Goal: Information Seeking & Learning: Check status

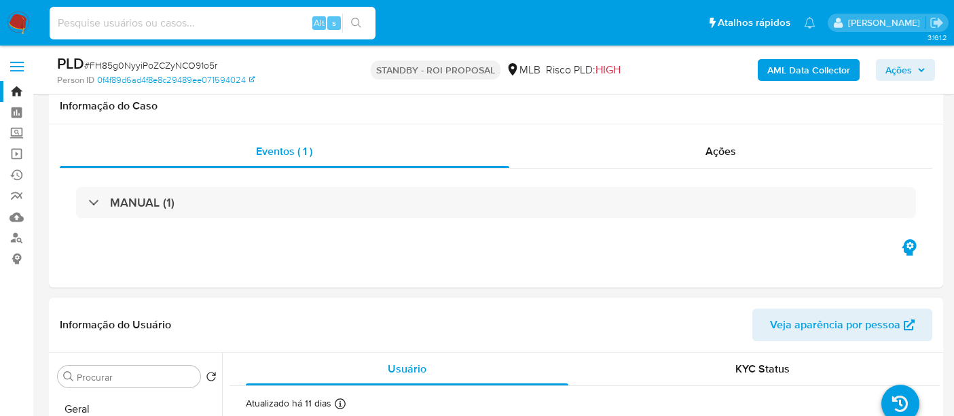
select select "10"
click at [234, 22] on input at bounding box center [213, 23] width 326 height 18
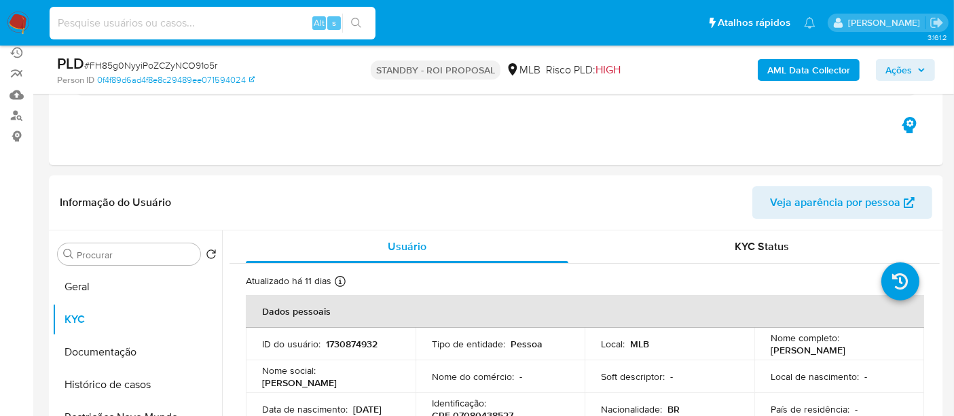
scroll to position [452, 0]
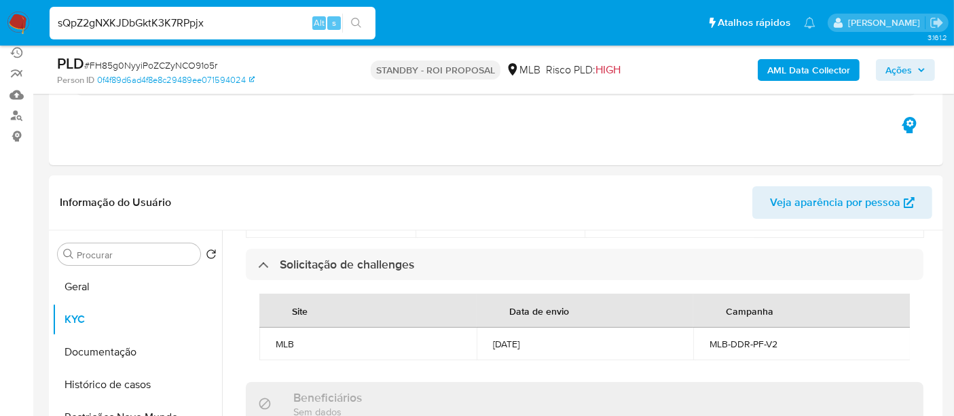
type input "sQpZ2gNXKJDbGktK3K7RPpjx"
drag, startPoint x: 361, startPoint y: 16, endPoint x: 379, endPoint y: 56, distance: 44.1
click at [361, 17] on button "search-icon" at bounding box center [356, 23] width 28 height 19
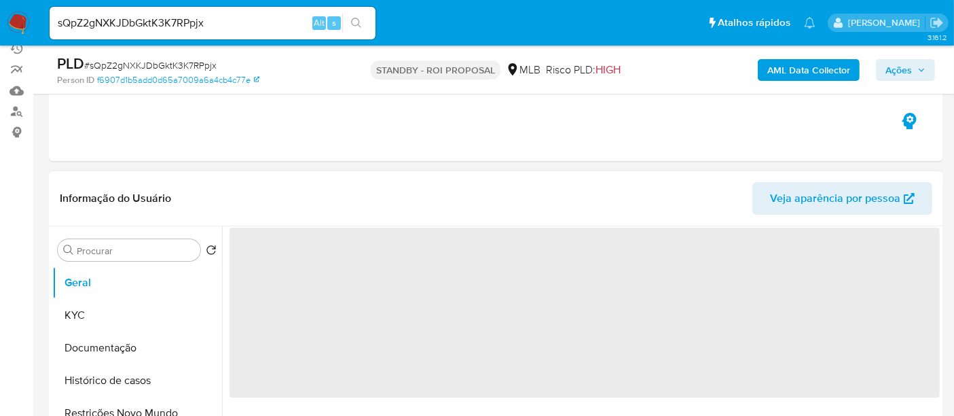
scroll to position [151, 0]
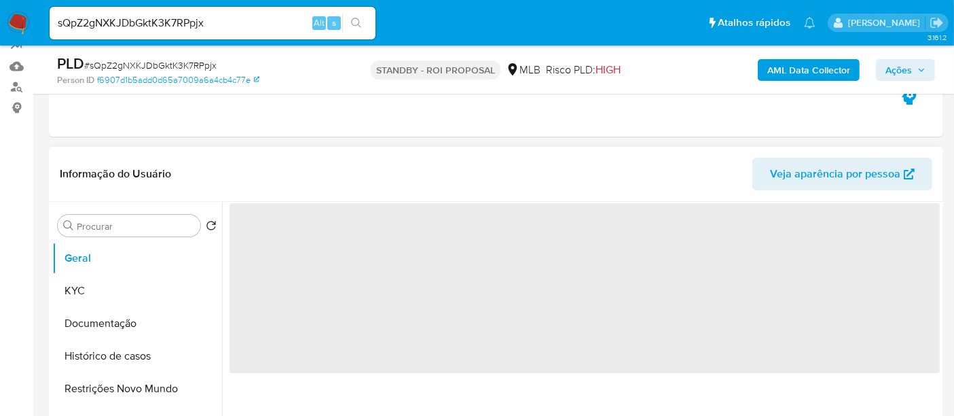
select select "10"
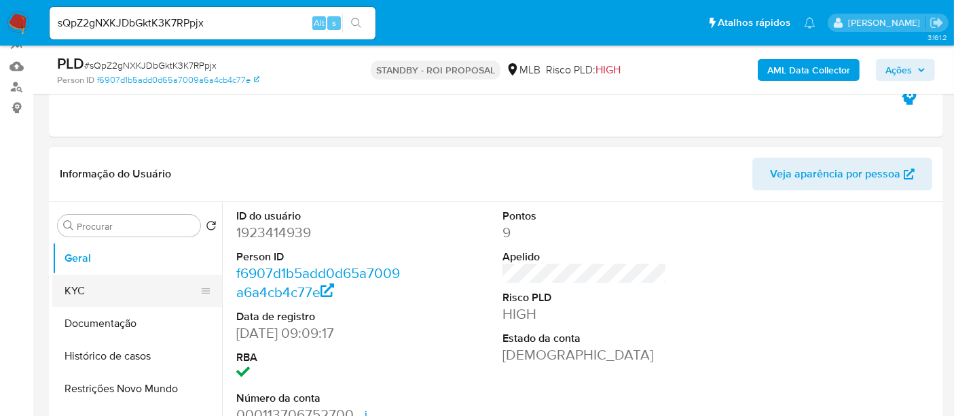
drag, startPoint x: 96, startPoint y: 288, endPoint x: 109, endPoint y: 291, distance: 12.5
click at [98, 289] on button "KYC" at bounding box center [131, 290] width 159 height 33
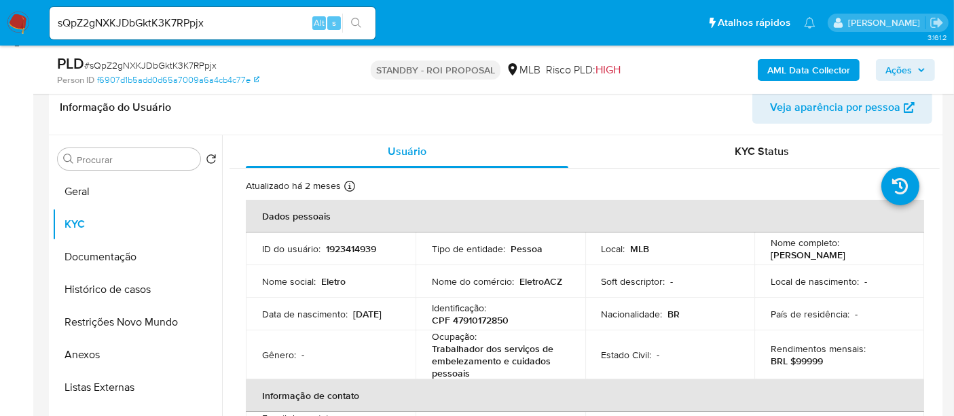
scroll to position [231, 0]
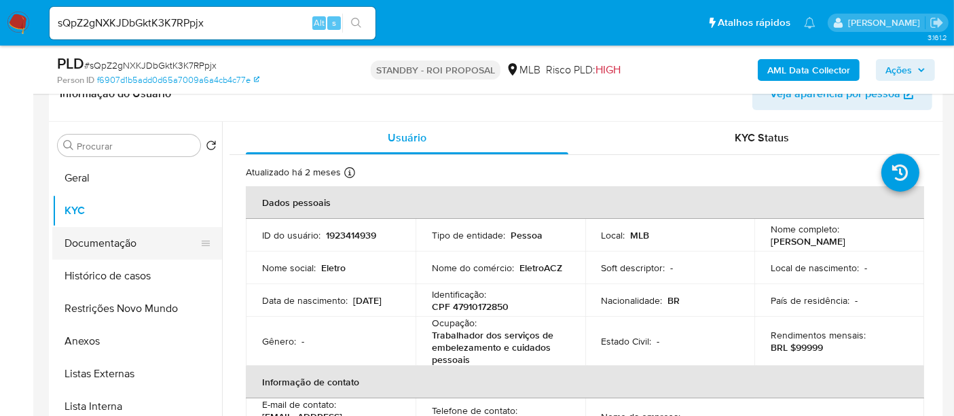
drag, startPoint x: 99, startPoint y: 240, endPoint x: 213, endPoint y: 251, distance: 114.0
click at [101, 240] on button "Documentação" at bounding box center [131, 243] width 159 height 33
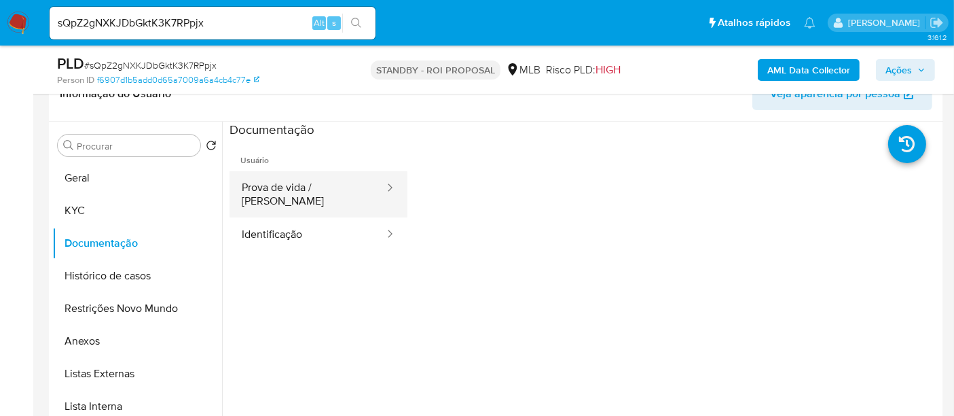
click at [340, 183] on button "Prova de vida / [PERSON_NAME]" at bounding box center [308, 194] width 156 height 46
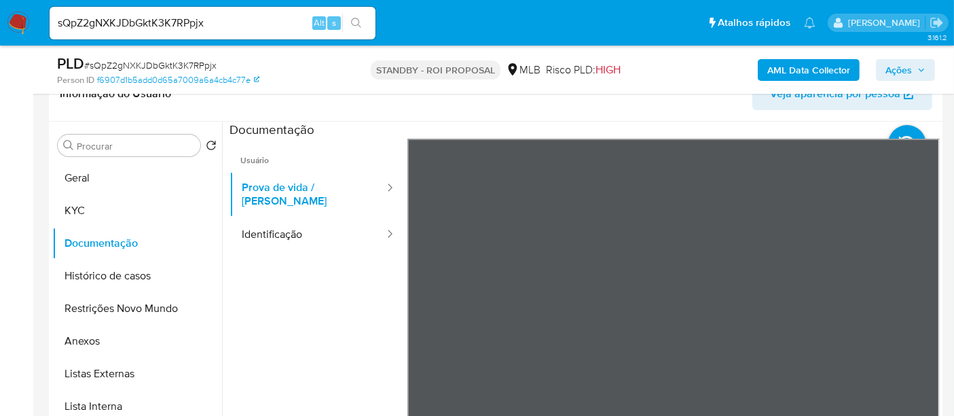
drag, startPoint x: 282, startPoint y: 225, endPoint x: 397, endPoint y: 236, distance: 116.0
click at [287, 226] on button "Identificação" at bounding box center [308, 234] width 156 height 35
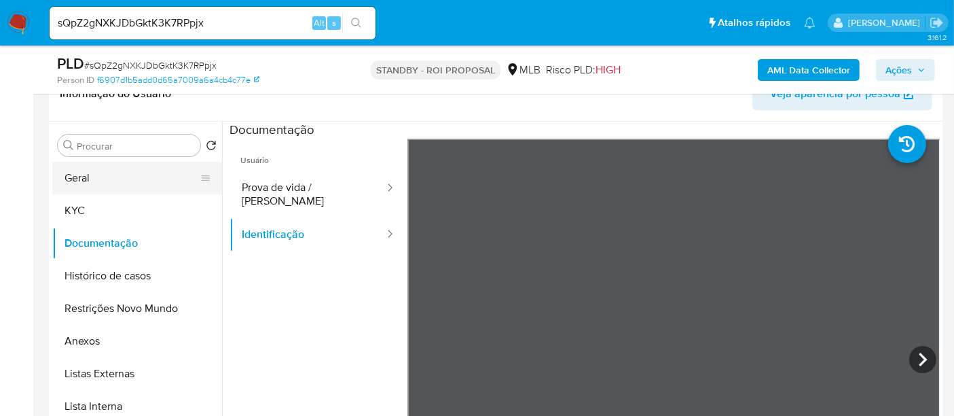
drag, startPoint x: 84, startPoint y: 179, endPoint x: 171, endPoint y: 185, distance: 87.1
click at [85, 179] on button "Geral" at bounding box center [131, 178] width 159 height 33
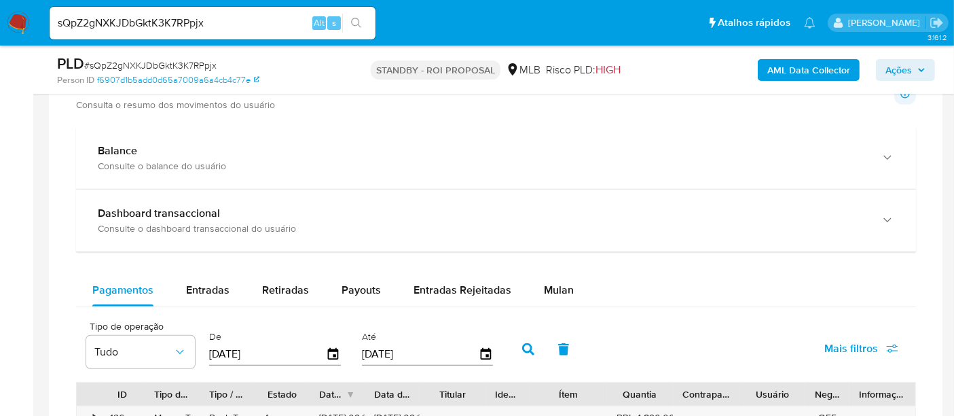
scroll to position [986, 0]
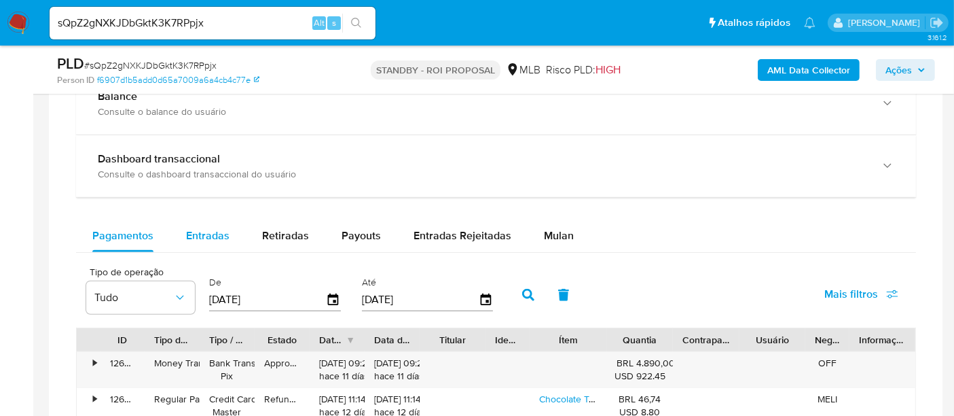
click at [205, 238] on span "Entradas" at bounding box center [207, 236] width 43 height 16
select select "10"
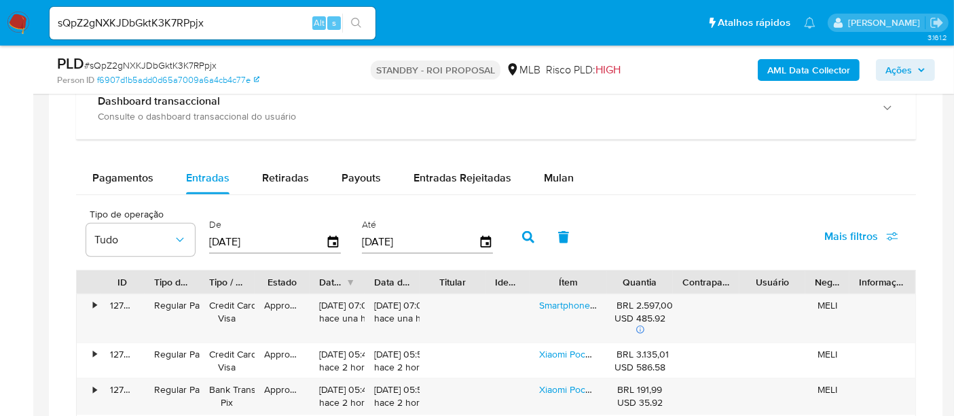
scroll to position [1137, 0]
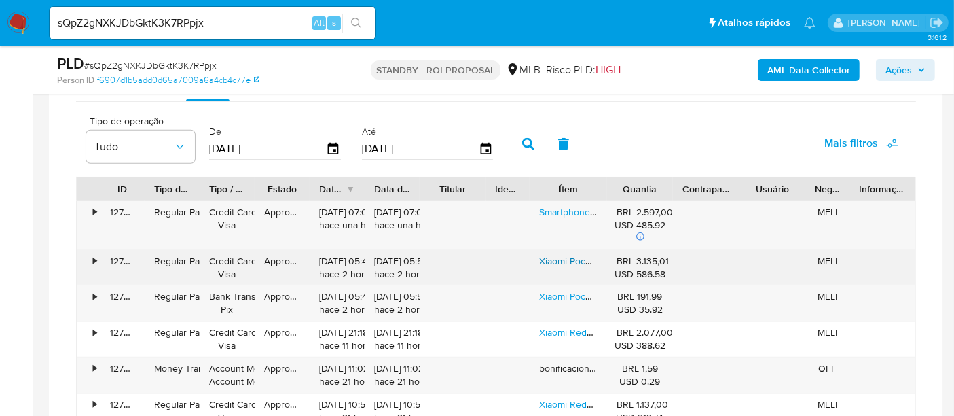
click at [557, 261] on link "Xiaomi Poco F7 12/512 Gb Versão Global Lançamento" at bounding box center [650, 261] width 223 height 14
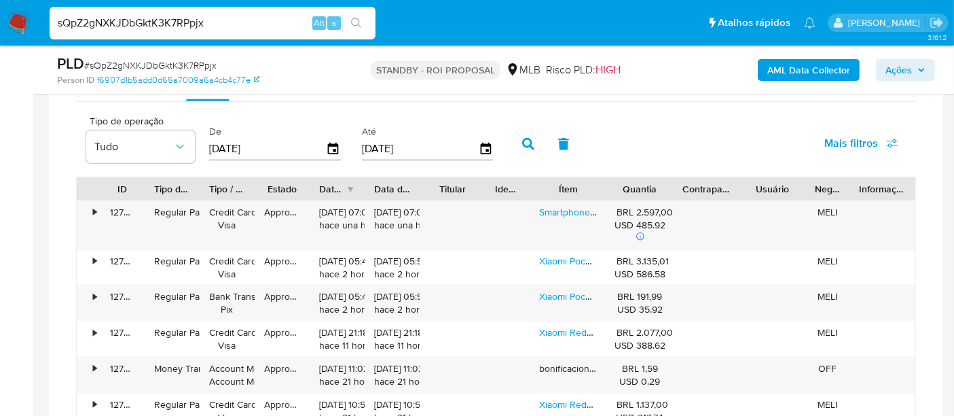
drag, startPoint x: 233, startPoint y: 20, endPoint x: 0, endPoint y: 22, distance: 233.0
click at [0, 22] on nav "Pausado Ver notificaciones sQpZ2gNXKJDbGktK3K7RPpjx Alt s Atalhos rápidos Presi…" at bounding box center [477, 23] width 954 height 46
paste input "QXO4R1iqYGzqxcyG0mmabHG5"
type input "QXO4R1iqYGzqxcyG0mmabHG5"
click at [353, 18] on icon "search-icon" at bounding box center [356, 23] width 11 height 11
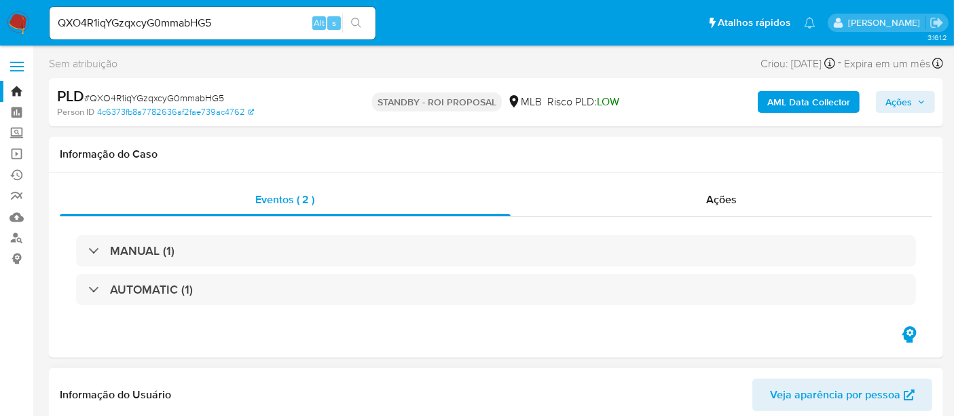
select select "10"
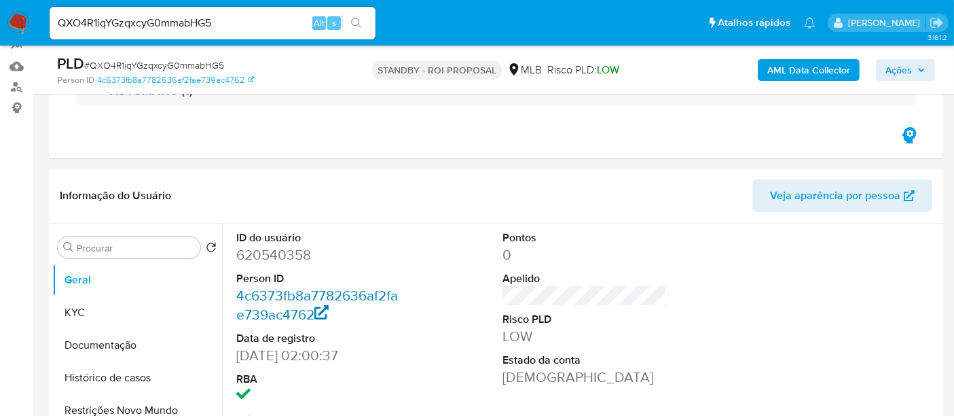
scroll to position [226, 0]
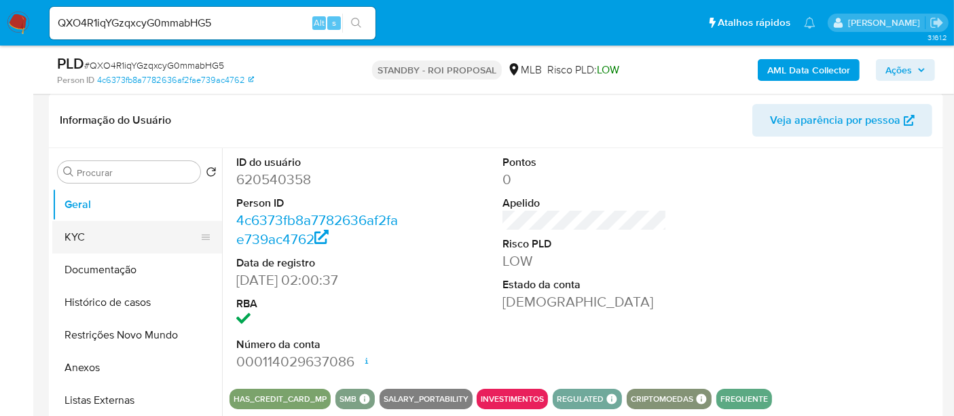
click at [90, 236] on button "KYC" at bounding box center [131, 237] width 159 height 33
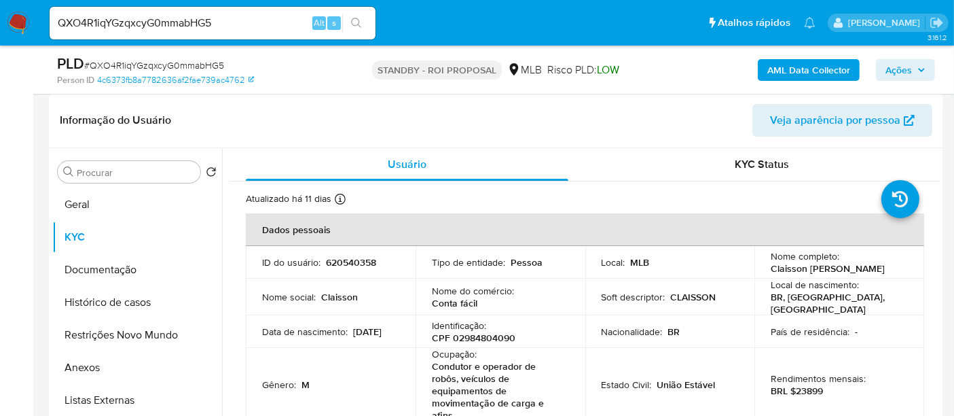
drag, startPoint x: 264, startPoint y: 330, endPoint x: 310, endPoint y: 336, distance: 47.3
click at [353, 336] on p "[DATE]" at bounding box center [367, 331] width 29 height 12
copy p "[DATE]"
drag, startPoint x: 115, startPoint y: 266, endPoint x: 153, endPoint y: 266, distance: 38.0
click at [114, 266] on button "Documentação" at bounding box center [131, 269] width 159 height 33
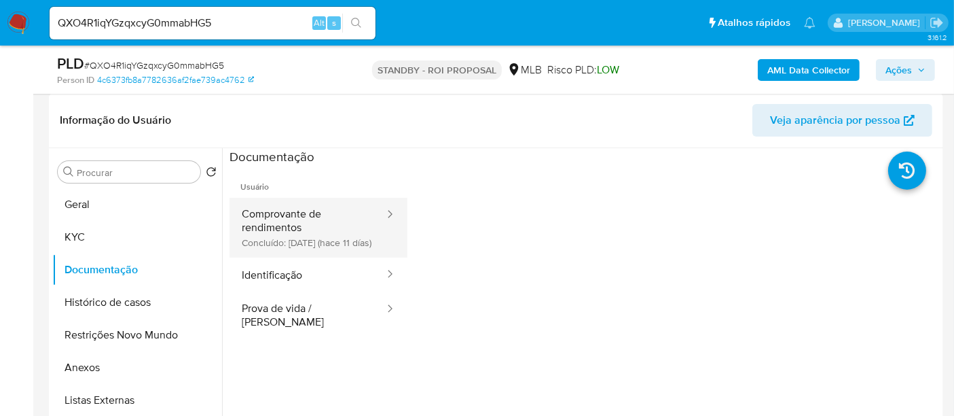
click at [308, 219] on button "Comprovante de rendimentos Concluído: [DATE] (hace 11 días)" at bounding box center [308, 228] width 156 height 60
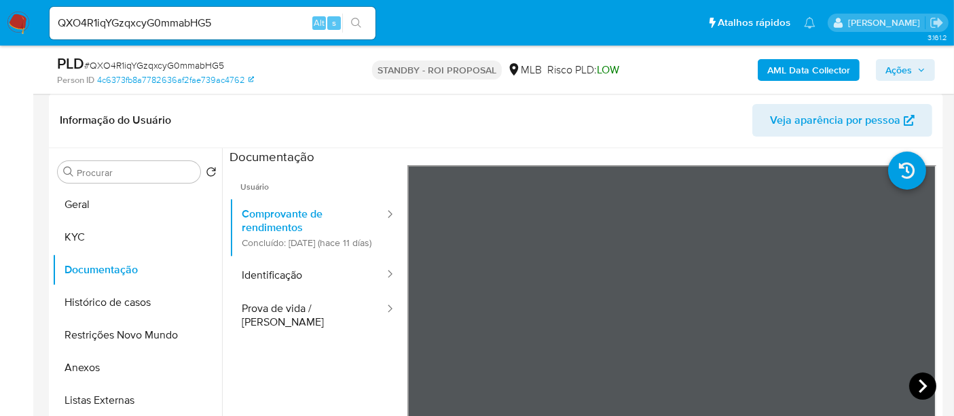
click at [921, 385] on icon at bounding box center [923, 386] width 8 height 14
click at [920, 382] on icon at bounding box center [923, 386] width 8 height 14
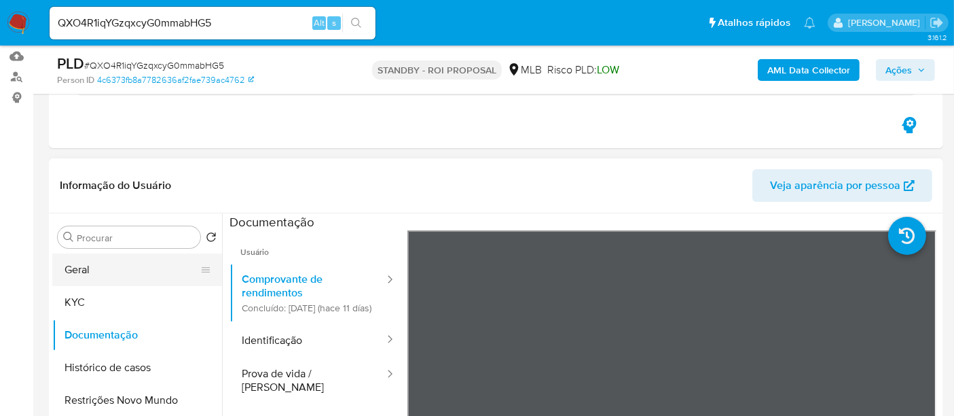
scroll to position [151, 0]
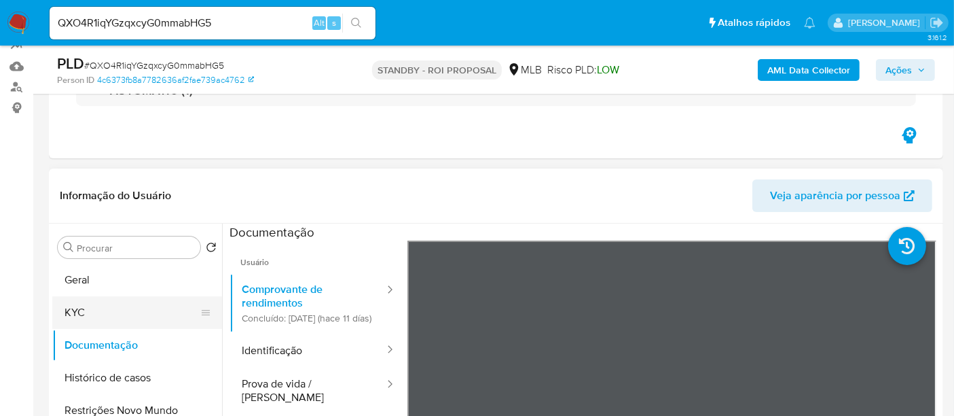
click at [91, 306] on button "KYC" at bounding box center [131, 312] width 159 height 33
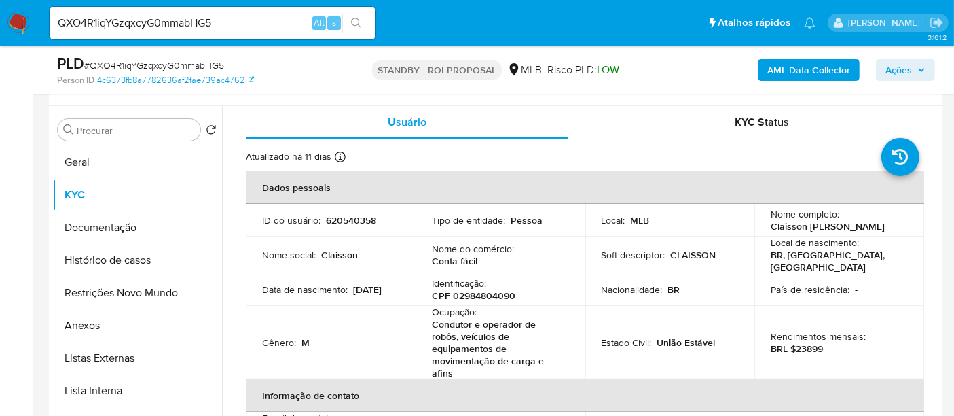
scroll to position [274, 0]
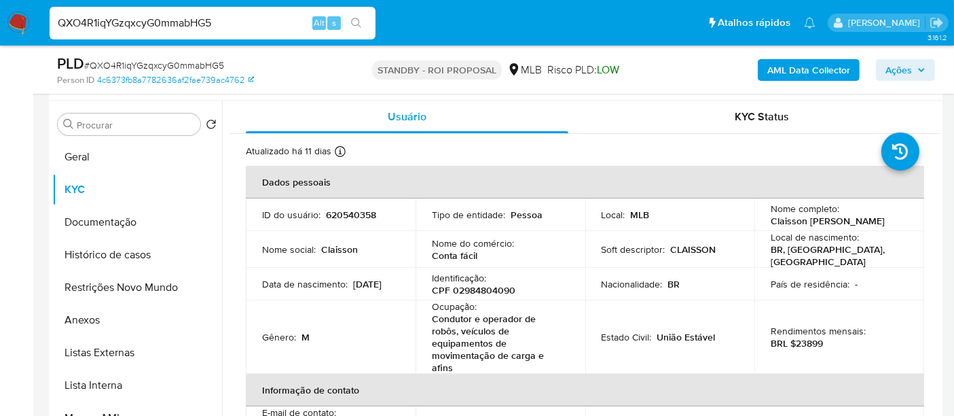
drag, startPoint x: 232, startPoint y: 18, endPoint x: 0, endPoint y: 24, distance: 232.4
click at [0, 24] on nav "Pausado Ver notificaciones QXO4R1iqYGzqxcyG0mmabHG5 Alt s Atalhos rápidos Presi…" at bounding box center [477, 23] width 954 height 46
paste input "LZC7dI3lsAZR2iHKKLGVAbEk"
type input "LZC7dI3lsAZR2iHKKLGVAbEk"
click at [355, 20] on icon "search-icon" at bounding box center [356, 23] width 11 height 11
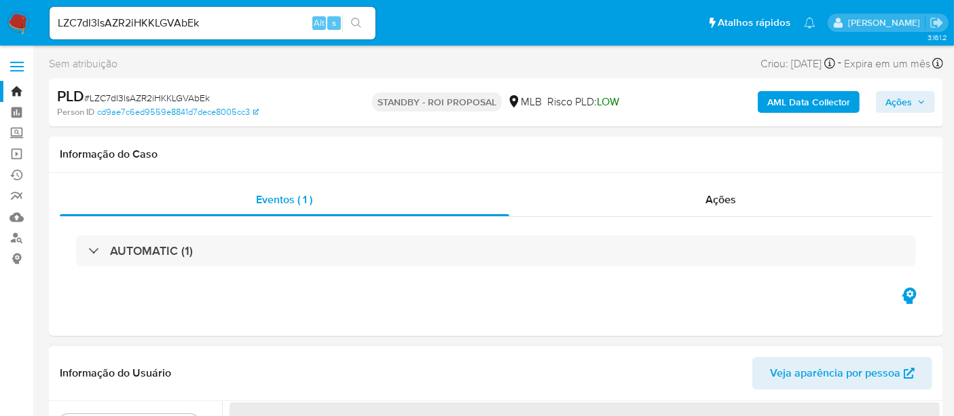
select select "10"
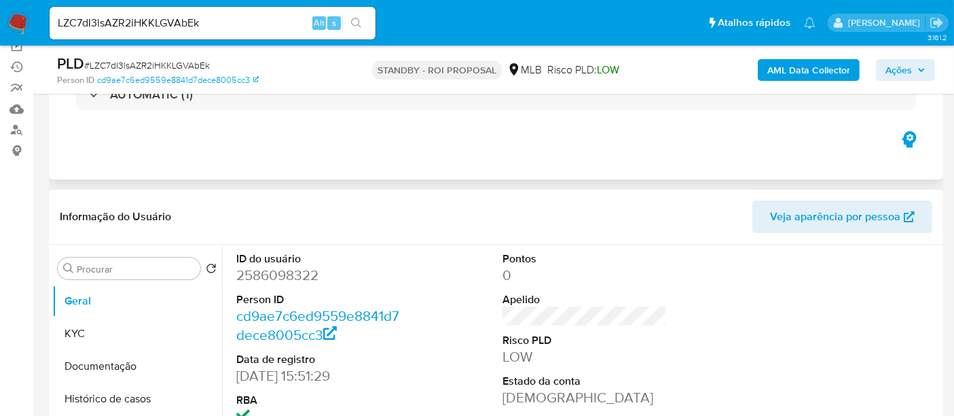
scroll to position [151, 0]
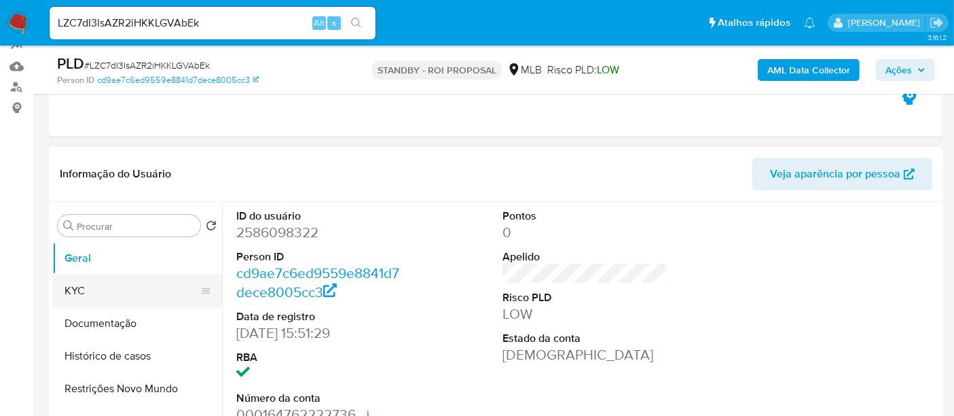
drag, startPoint x: 90, startPoint y: 293, endPoint x: 109, endPoint y: 292, distance: 19.7
click at [90, 293] on button "KYC" at bounding box center [131, 290] width 159 height 33
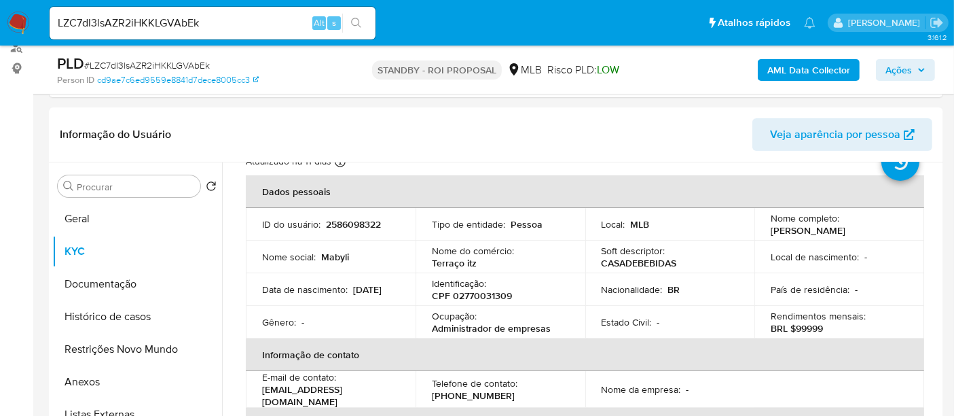
scroll to position [75, 0]
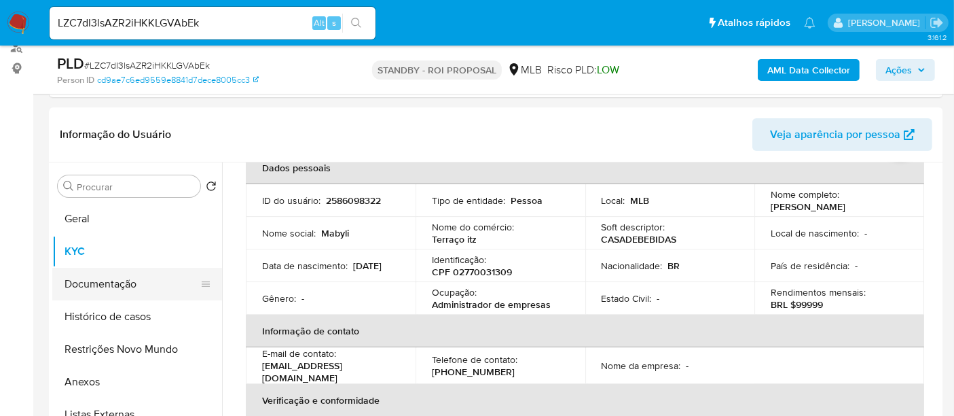
click at [96, 287] on button "Documentação" at bounding box center [131, 284] width 159 height 33
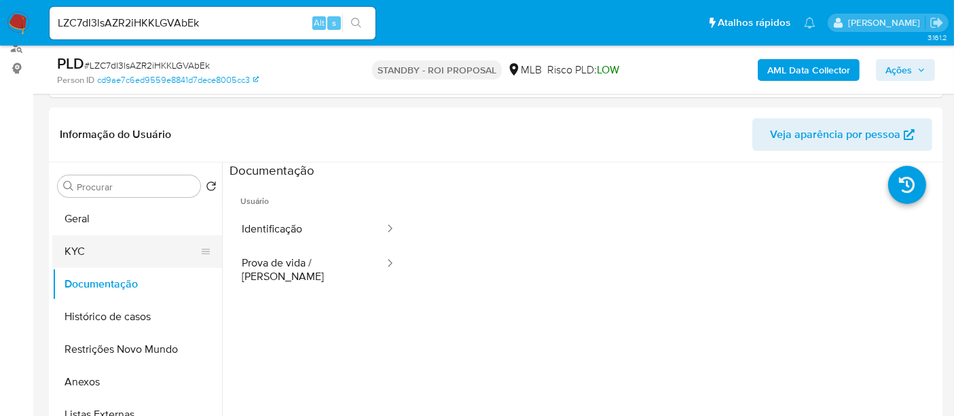
drag, startPoint x: 92, startPoint y: 249, endPoint x: 129, endPoint y: 248, distance: 37.4
click at [92, 249] on button "KYC" at bounding box center [131, 251] width 159 height 33
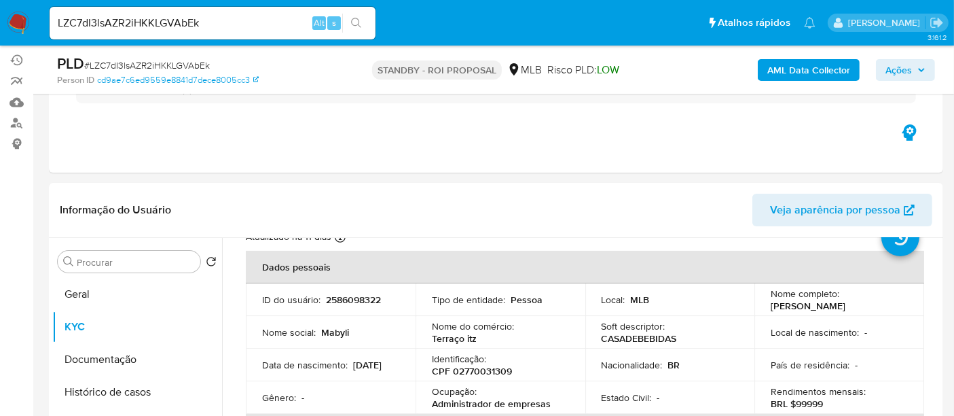
scroll to position [75, 0]
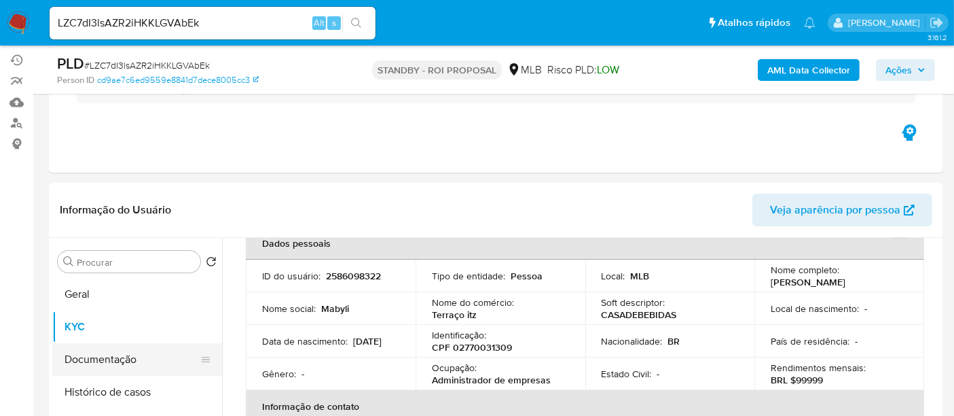
click at [118, 351] on button "Documentação" at bounding box center [131, 359] width 159 height 33
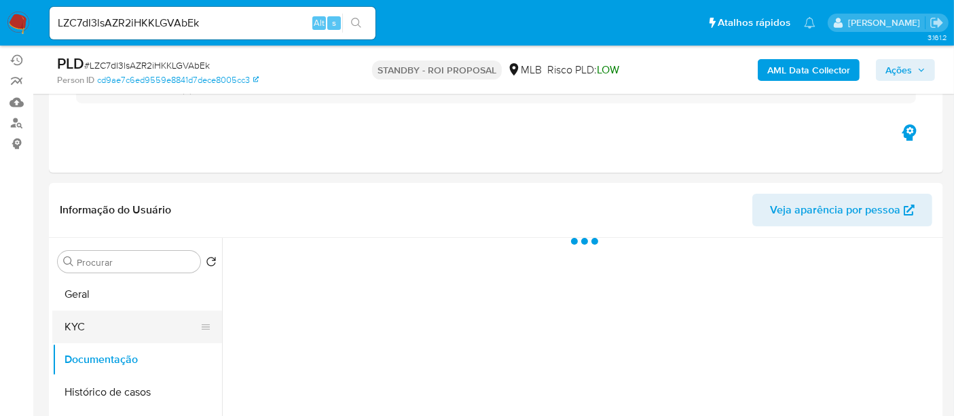
scroll to position [0, 0]
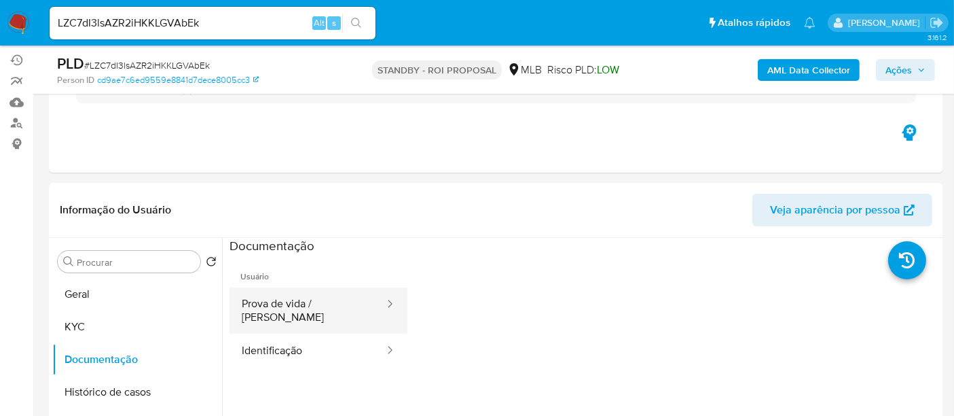
click at [302, 298] on button "Prova de vida / [PERSON_NAME]" at bounding box center [308, 310] width 156 height 46
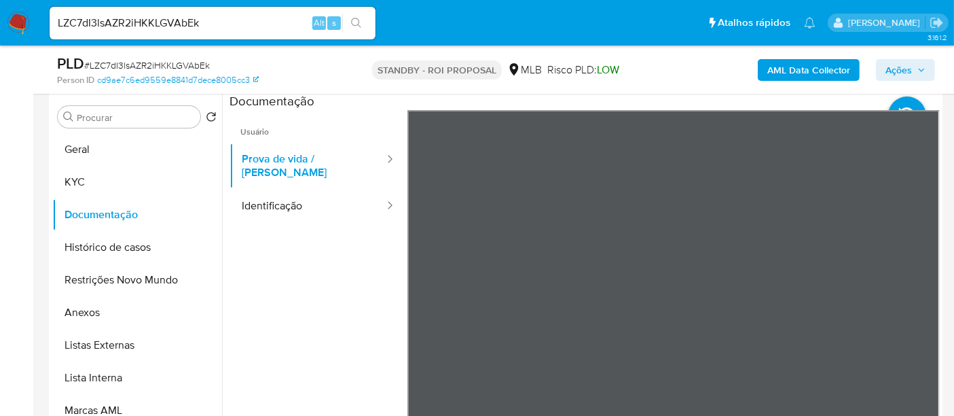
scroll to position [276, 0]
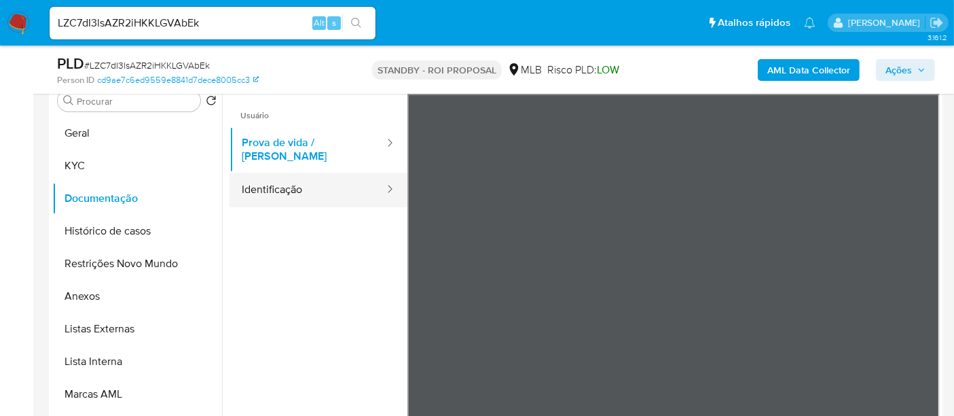
click at [262, 173] on button "Identificação" at bounding box center [308, 190] width 156 height 35
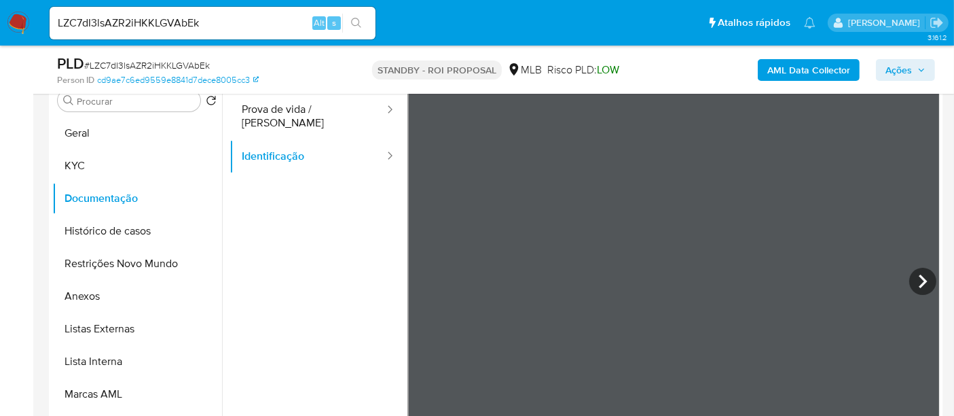
scroll to position [114, 0]
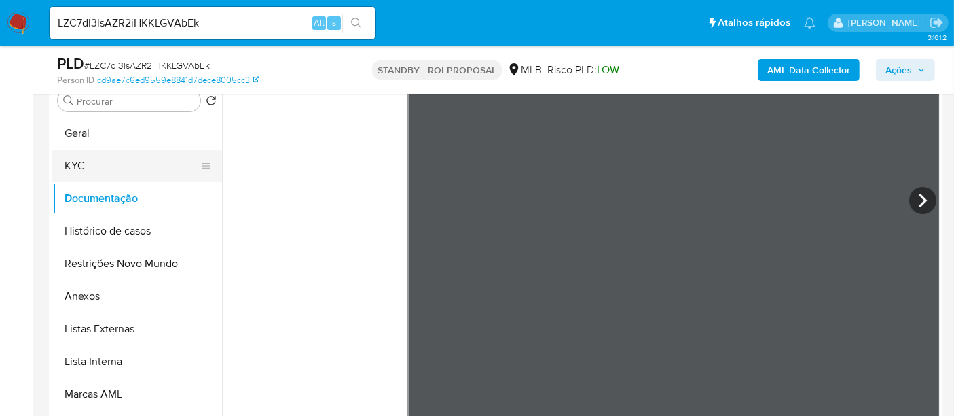
click at [79, 168] on button "KYC" at bounding box center [131, 165] width 159 height 33
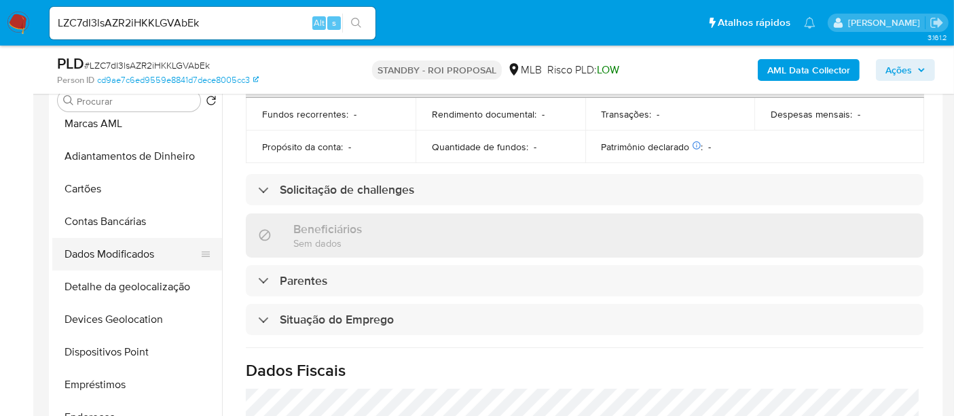
scroll to position [302, 0]
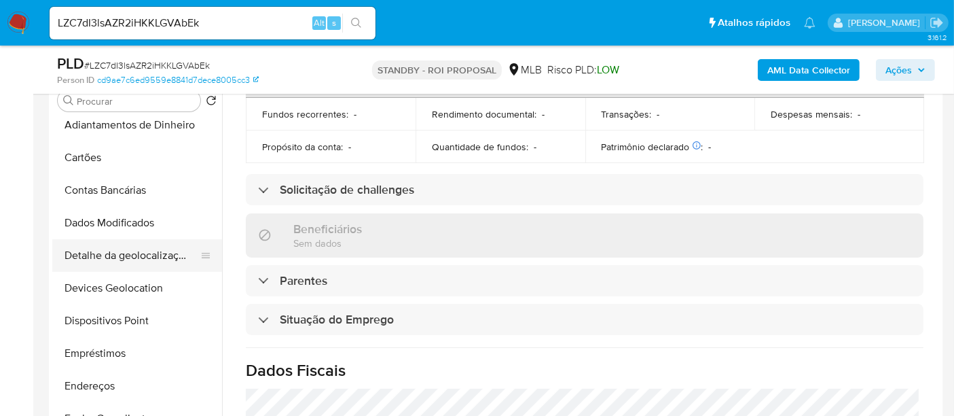
click at [113, 254] on button "Detalhe da geolocalização" at bounding box center [131, 255] width 159 height 33
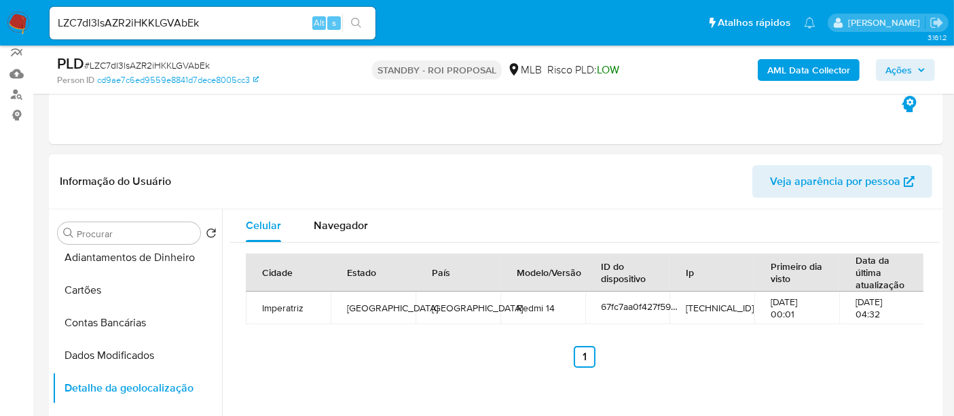
scroll to position [125, 0]
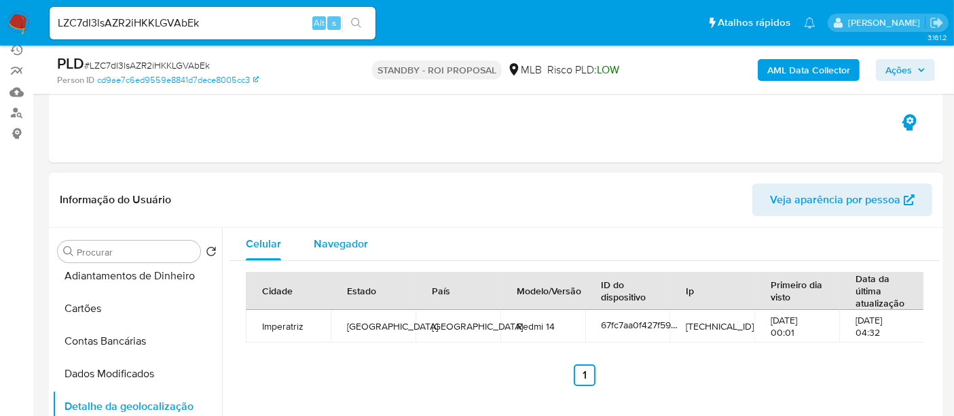
click at [349, 240] on span "Navegador" at bounding box center [341, 244] width 54 height 16
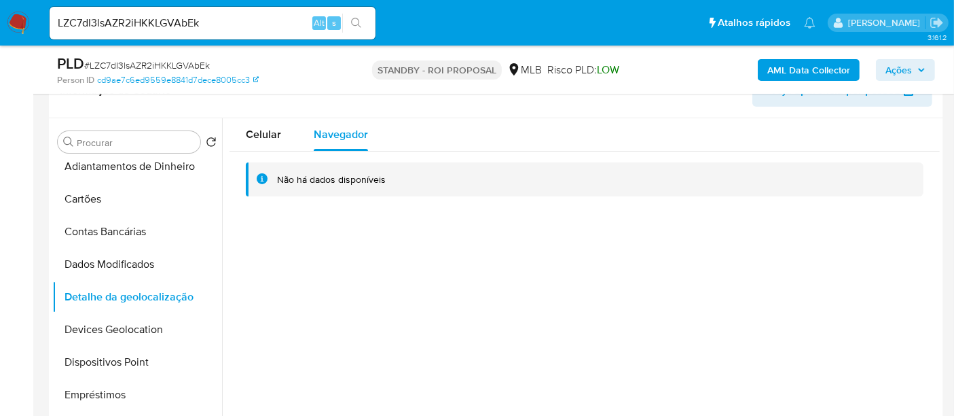
scroll to position [200, 0]
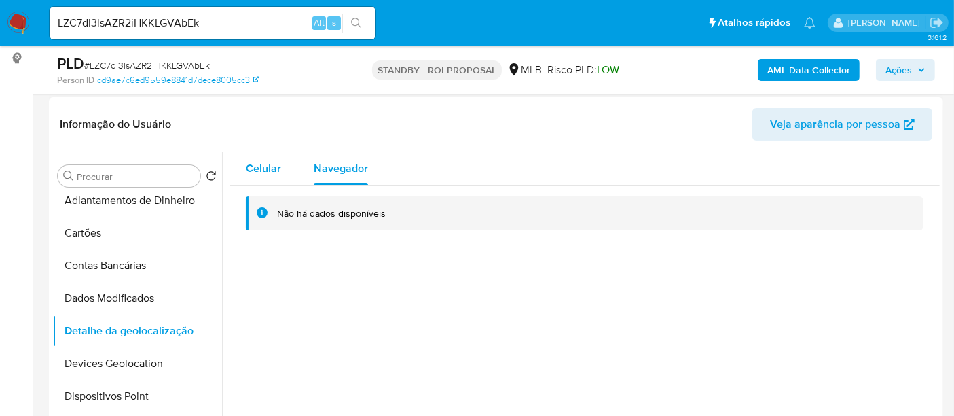
click at [254, 169] on span "Celular" at bounding box center [263, 168] width 35 height 16
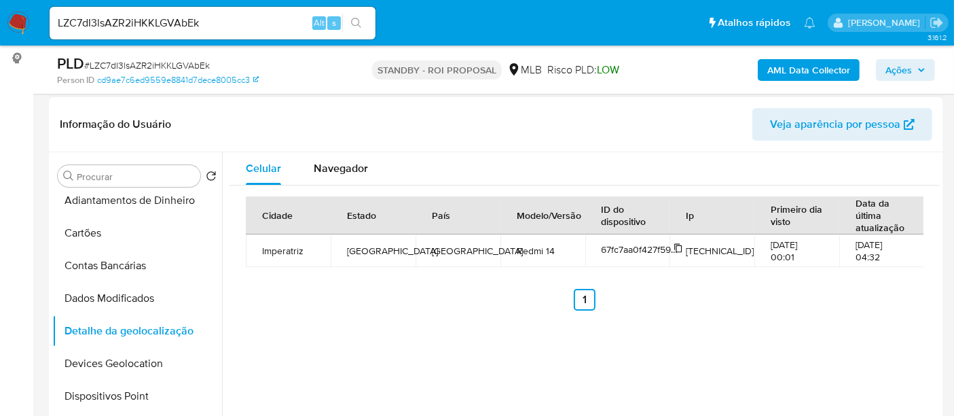
click at [620, 249] on span "67fc7aa0f427f5903b151239" at bounding box center [659, 250] width 115 height 14
click at [629, 250] on span "67fc7aa0f427f5903b151239" at bounding box center [659, 250] width 115 height 14
click at [523, 249] on td "Redmi 14" at bounding box center [543, 250] width 85 height 33
drag, startPoint x: 397, startPoint y: 253, endPoint x: 354, endPoint y: 253, distance: 43.5
click at [397, 253] on td "[GEOGRAPHIC_DATA]" at bounding box center [373, 250] width 85 height 33
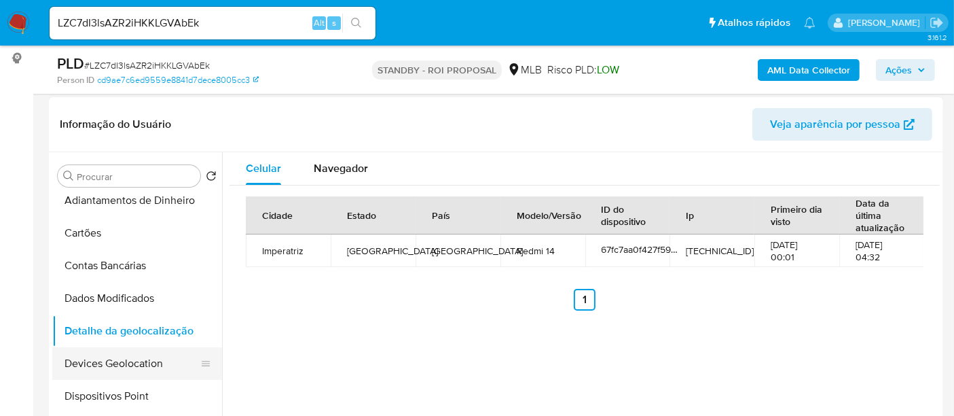
click at [110, 362] on button "Devices Geolocation" at bounding box center [131, 363] width 159 height 33
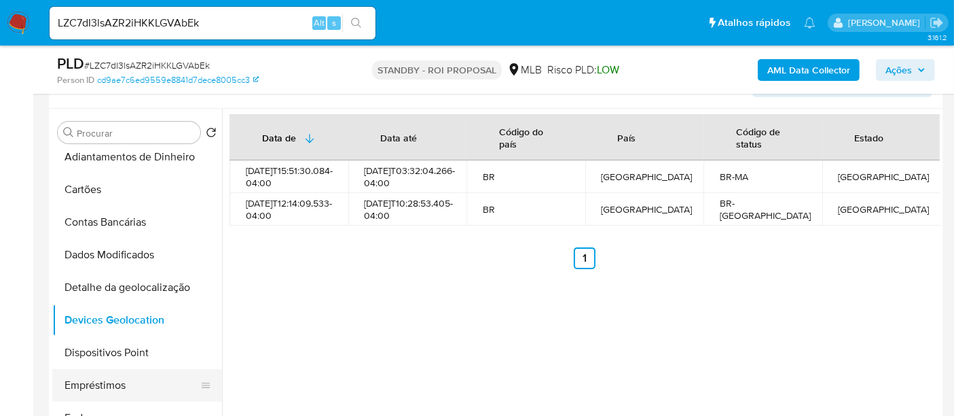
scroll to position [276, 0]
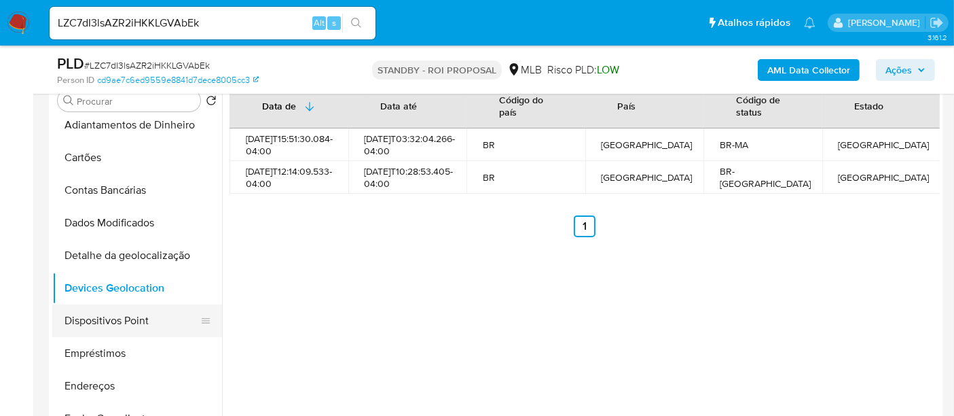
click at [114, 321] on button "Dispositivos Point" at bounding box center [131, 320] width 159 height 33
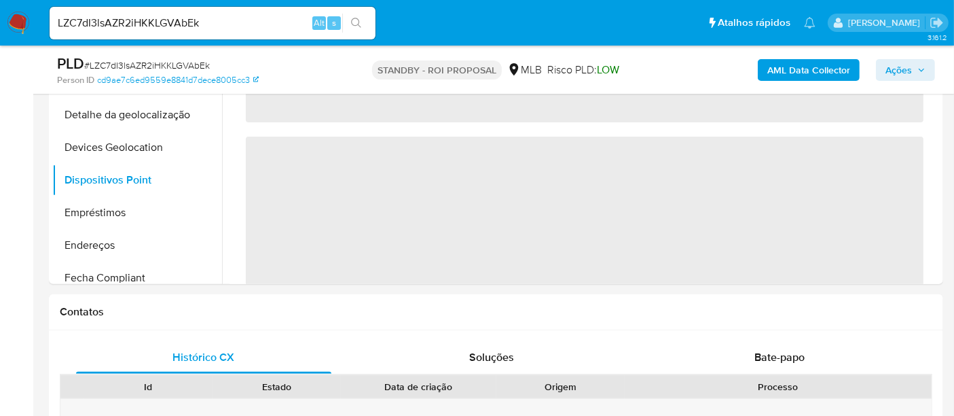
scroll to position [351, 0]
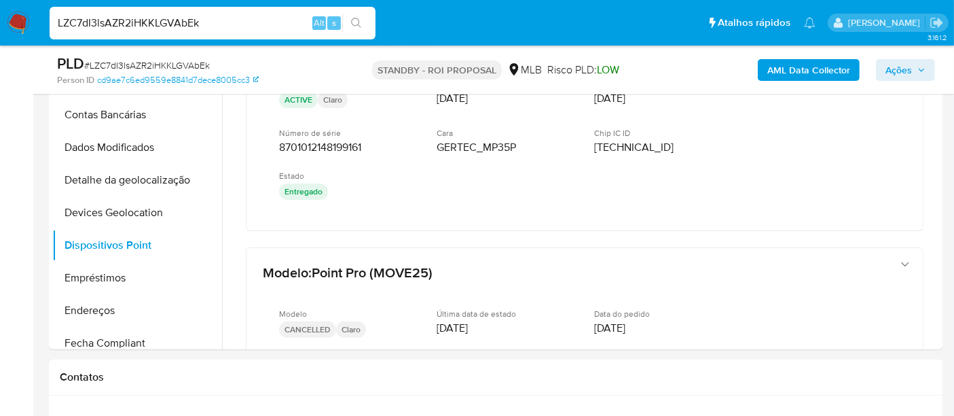
drag, startPoint x: 221, startPoint y: 16, endPoint x: 0, endPoint y: 80, distance: 229.8
paste input "QxQ6WO5h43X4izQVYrbsoSAp"
type input "QxQ6WO5h43X4izQVYrbsoSAp"
click at [353, 20] on icon "search-icon" at bounding box center [356, 23] width 11 height 11
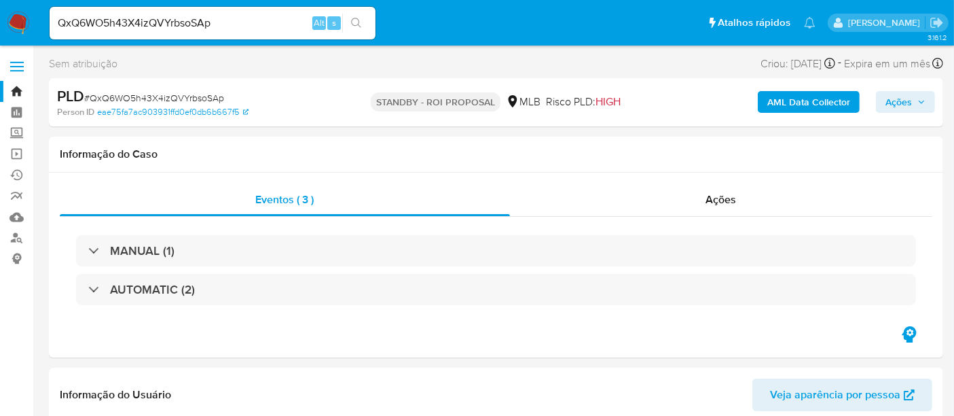
select select "10"
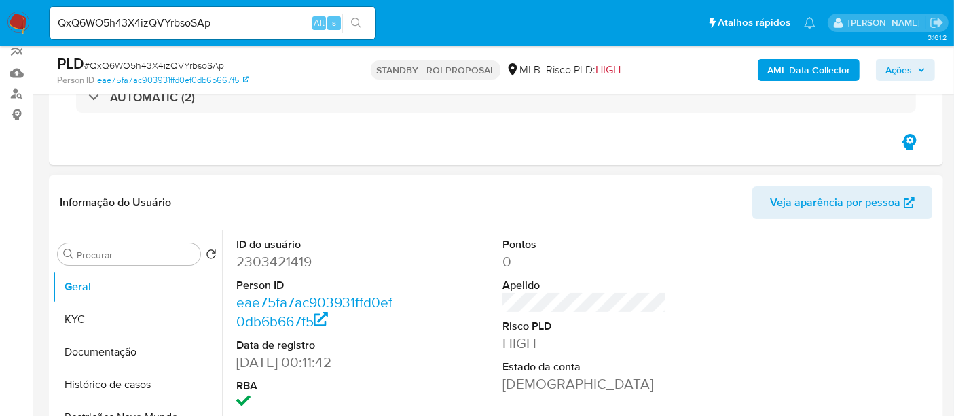
scroll to position [151, 0]
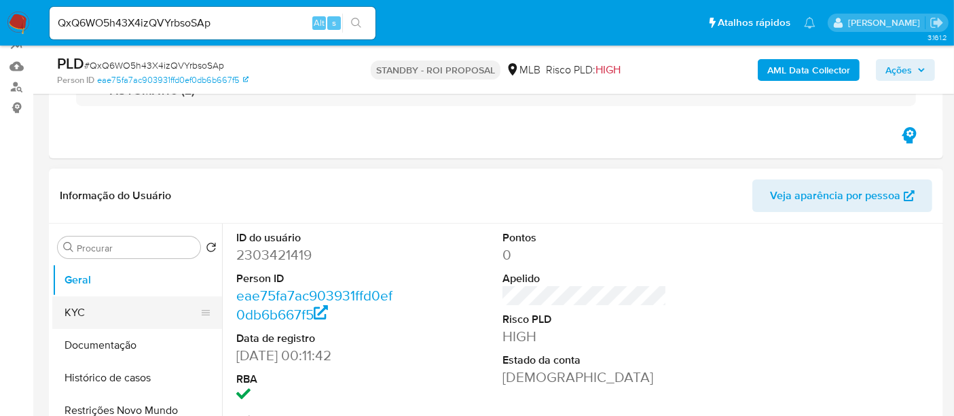
click at [96, 312] on button "KYC" at bounding box center [131, 312] width 159 height 33
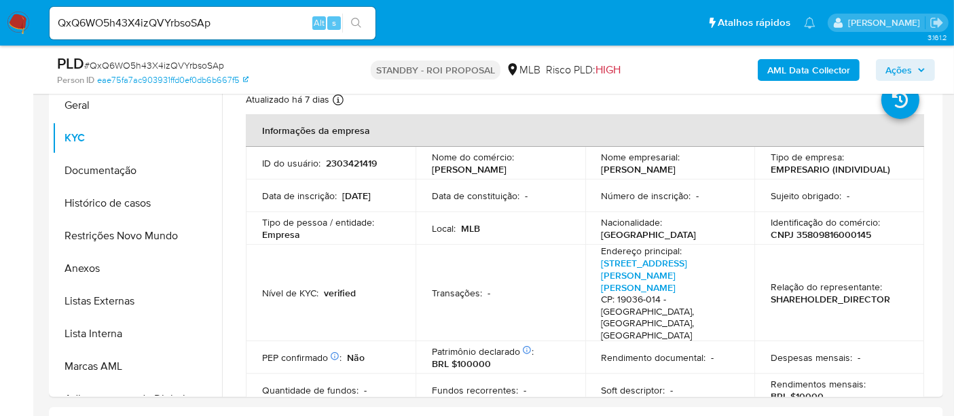
scroll to position [314, 0]
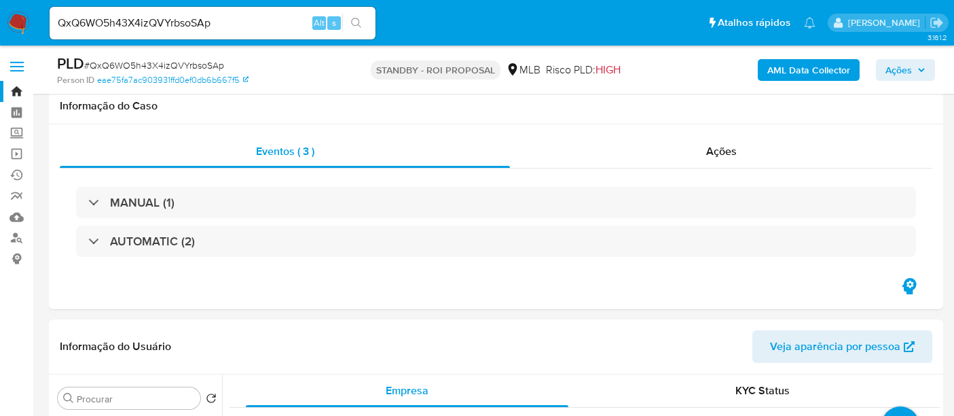
select select "10"
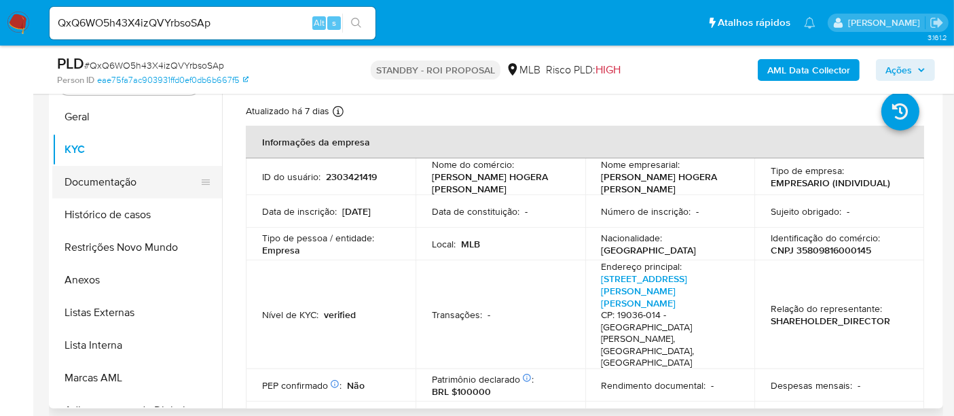
click at [96, 176] on button "Documentação" at bounding box center [131, 182] width 159 height 33
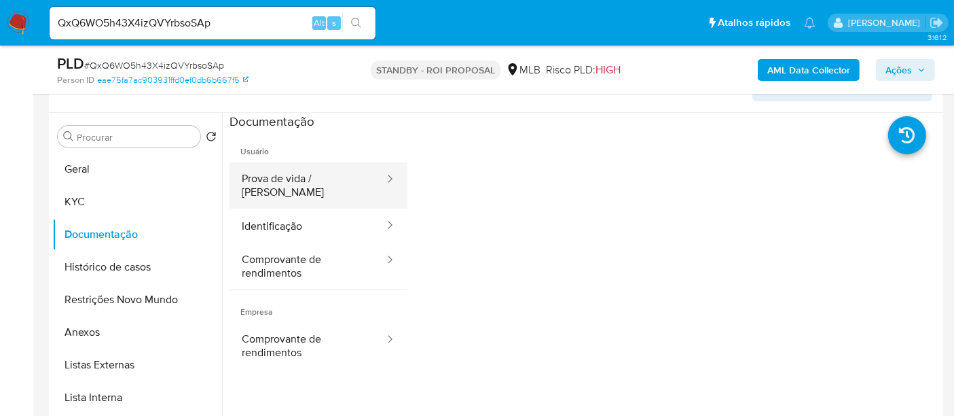
scroll to position [238, 0]
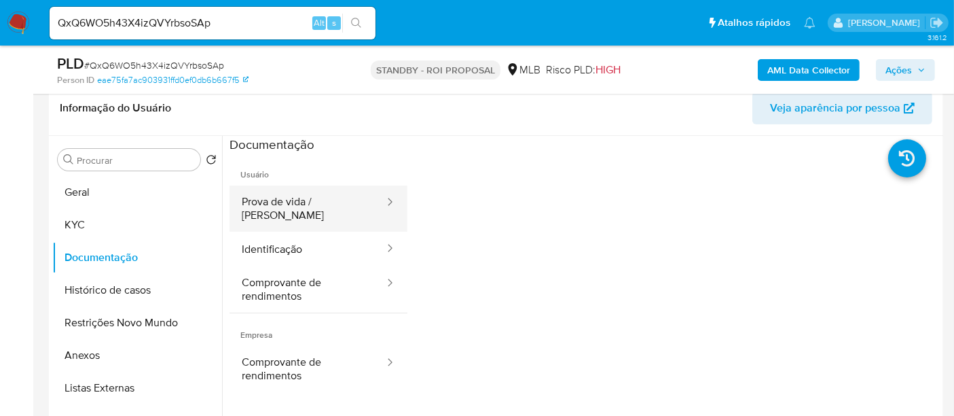
drag, startPoint x: 304, startPoint y: 207, endPoint x: 388, endPoint y: 207, distance: 83.6
click at [306, 206] on button "Prova de vida / [PERSON_NAME]" at bounding box center [308, 208] width 156 height 46
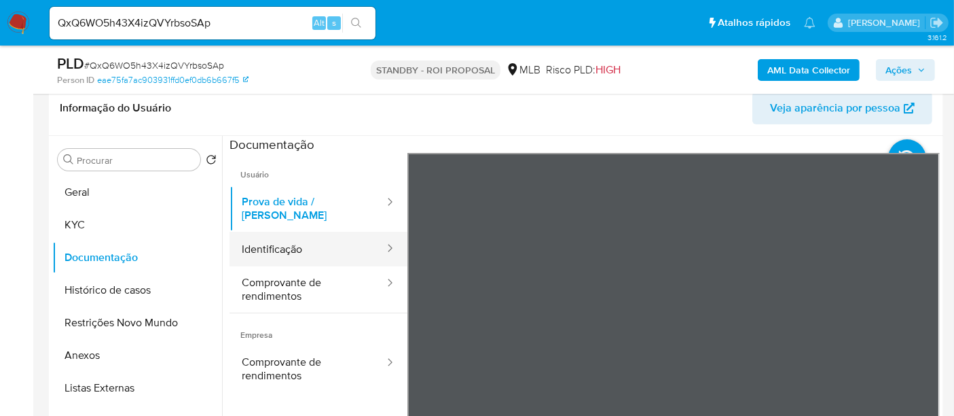
click at [285, 239] on button "Identificação" at bounding box center [308, 249] width 156 height 35
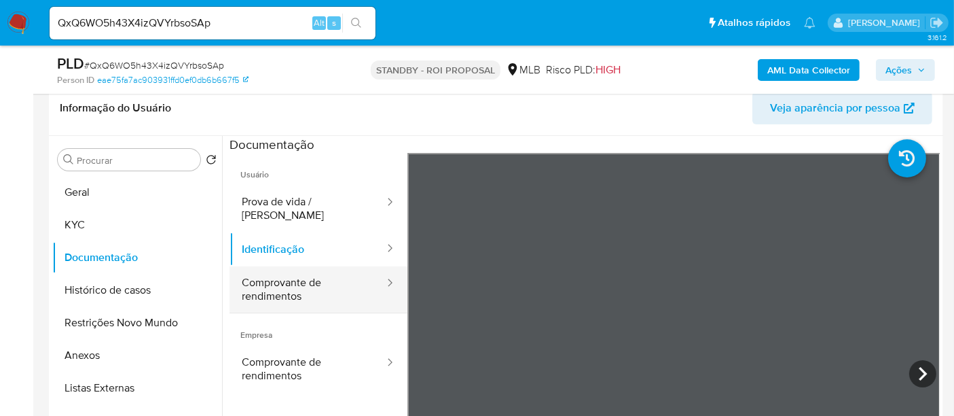
click at [271, 279] on button "Comprovante de rendimentos" at bounding box center [308, 289] width 156 height 46
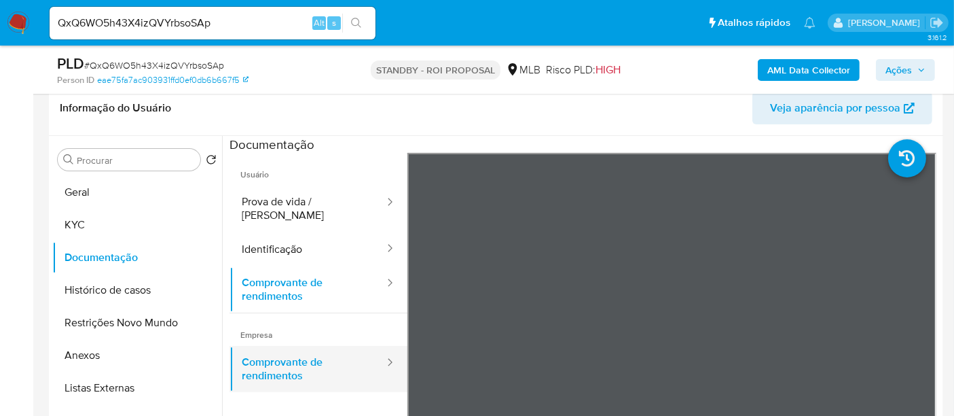
click at [256, 360] on button "Comprovante de rendimentos" at bounding box center [308, 369] width 156 height 46
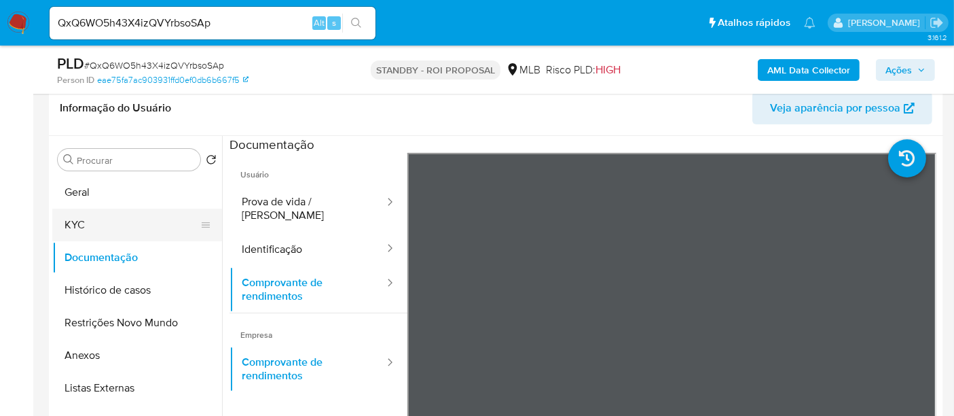
click at [84, 215] on button "KYC" at bounding box center [131, 225] width 159 height 33
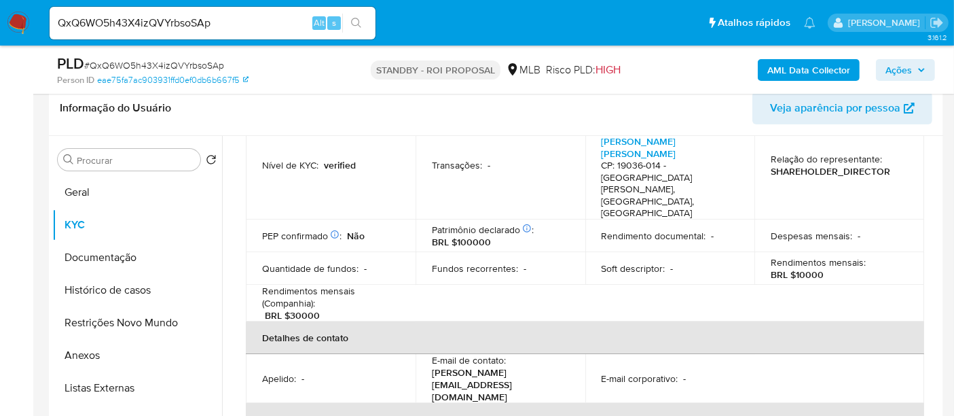
scroll to position [226, 0]
click at [84, 178] on button "Geral" at bounding box center [131, 192] width 159 height 33
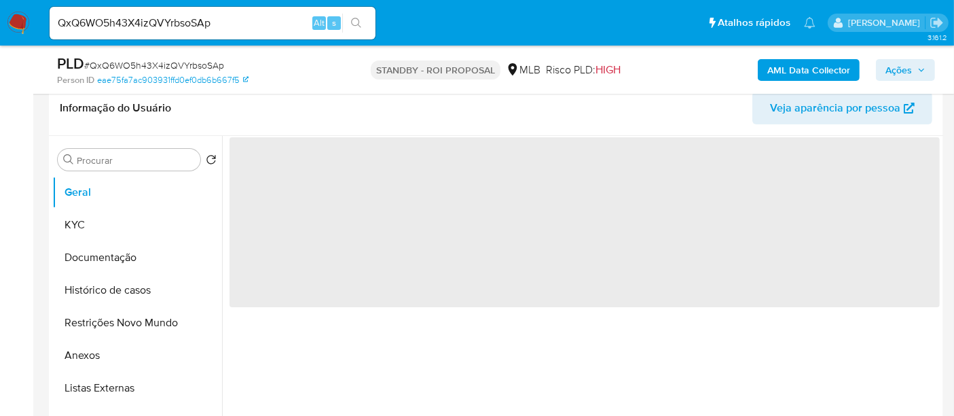
scroll to position [0, 0]
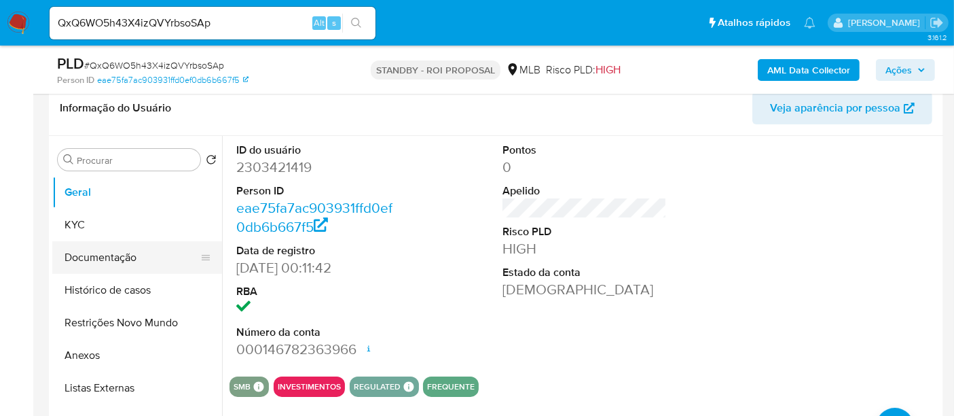
drag, startPoint x: 112, startPoint y: 254, endPoint x: 147, endPoint y: 253, distance: 35.4
click at [114, 254] on button "Documentação" at bounding box center [131, 257] width 159 height 33
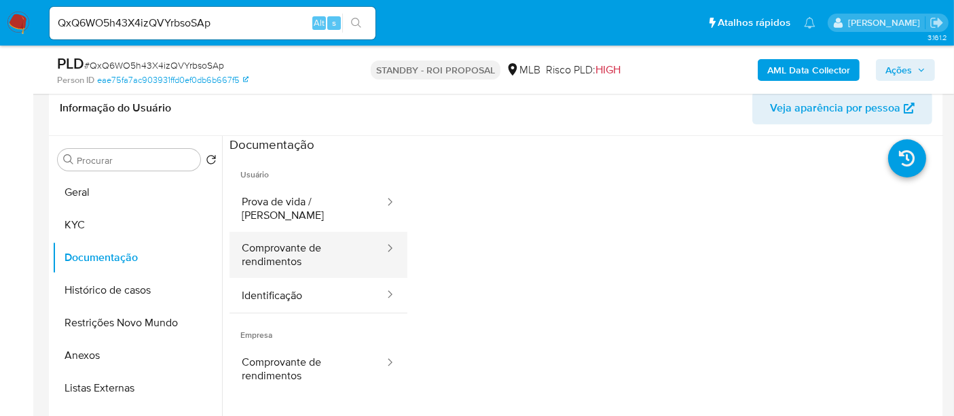
click at [296, 245] on button "Comprovante de rendimentos" at bounding box center [308, 255] width 156 height 46
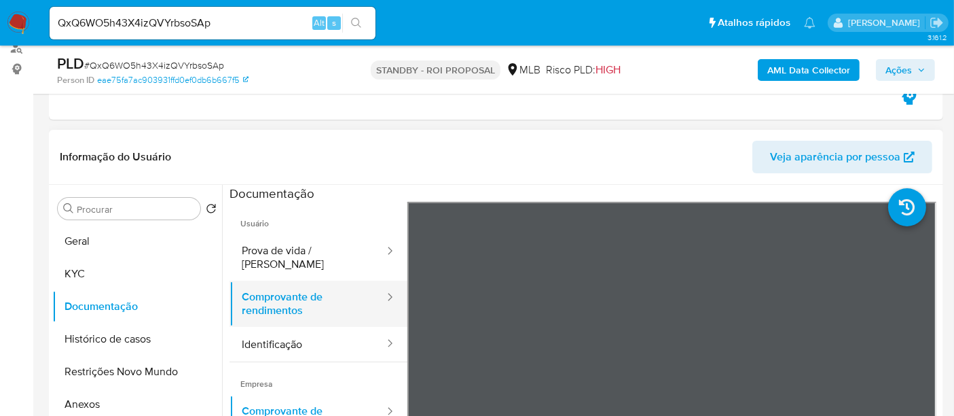
scroll to position [226, 0]
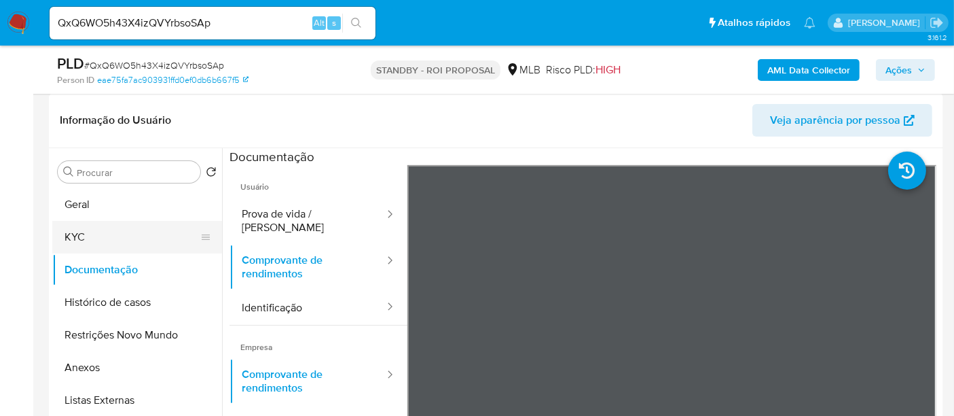
click at [100, 236] on button "KYC" at bounding box center [131, 237] width 159 height 33
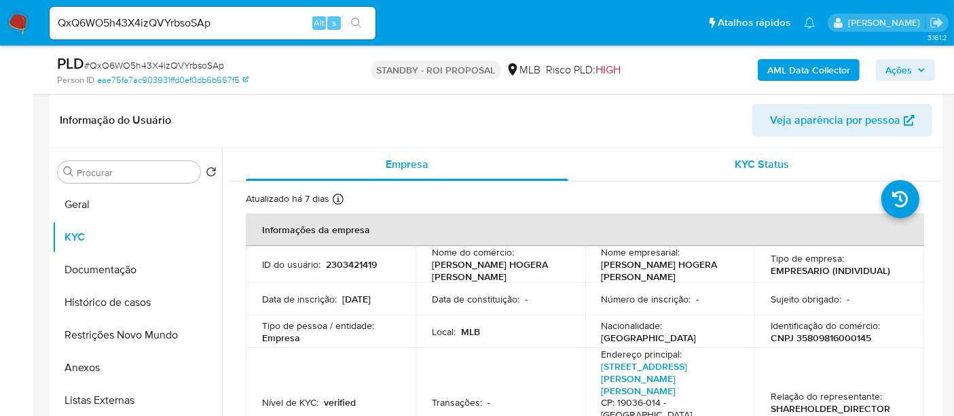
click at [774, 166] on span "KYC Status" at bounding box center [763, 164] width 54 height 16
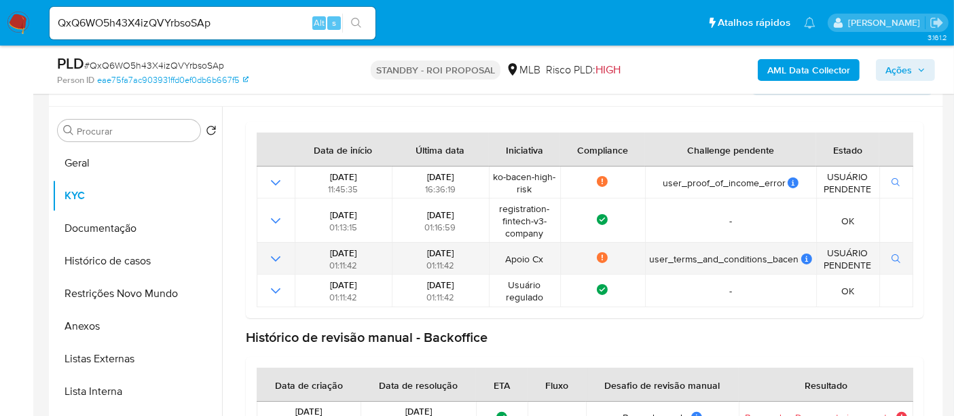
scroll to position [270, 0]
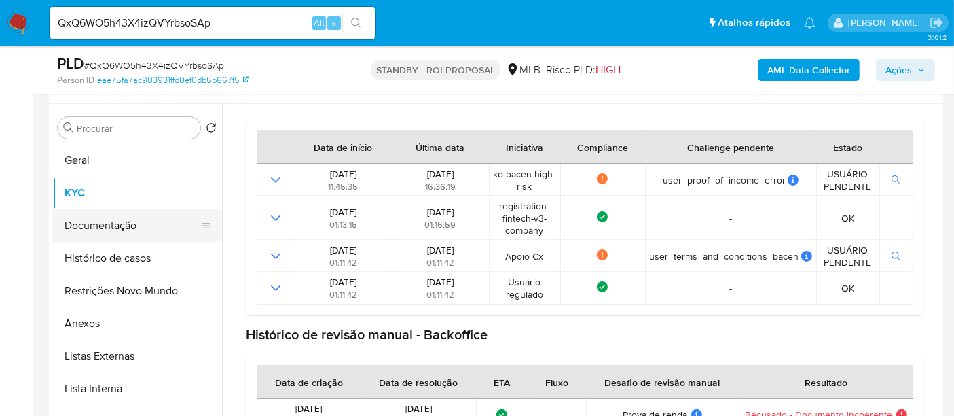
click at [84, 220] on button "Documentação" at bounding box center [131, 225] width 159 height 33
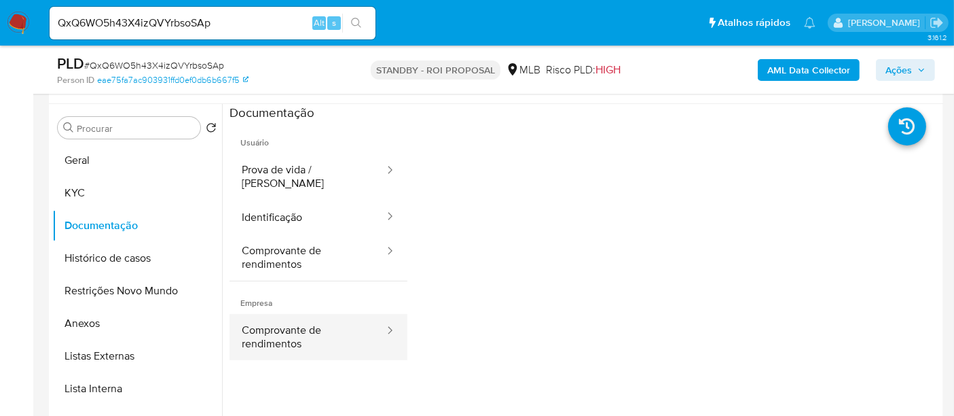
drag, startPoint x: 297, startPoint y: 324, endPoint x: 306, endPoint y: 324, distance: 8.8
click at [297, 324] on button "Comprovante de rendimentos" at bounding box center [308, 337] width 156 height 46
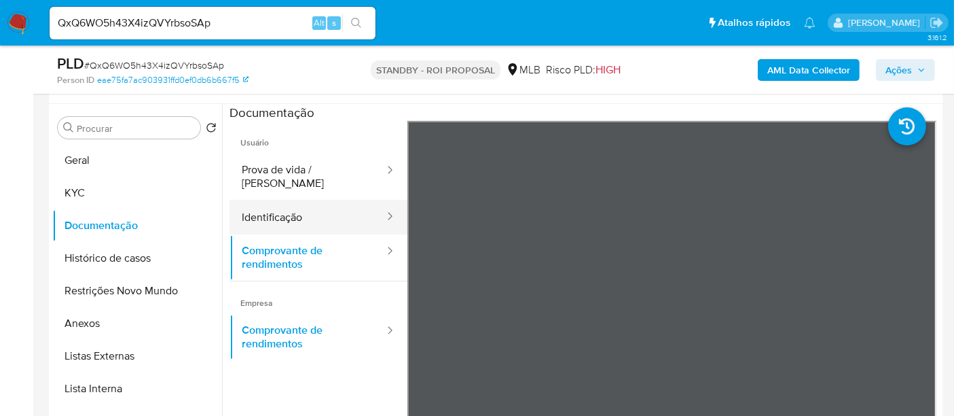
click at [287, 204] on button "Identificação" at bounding box center [308, 217] width 156 height 35
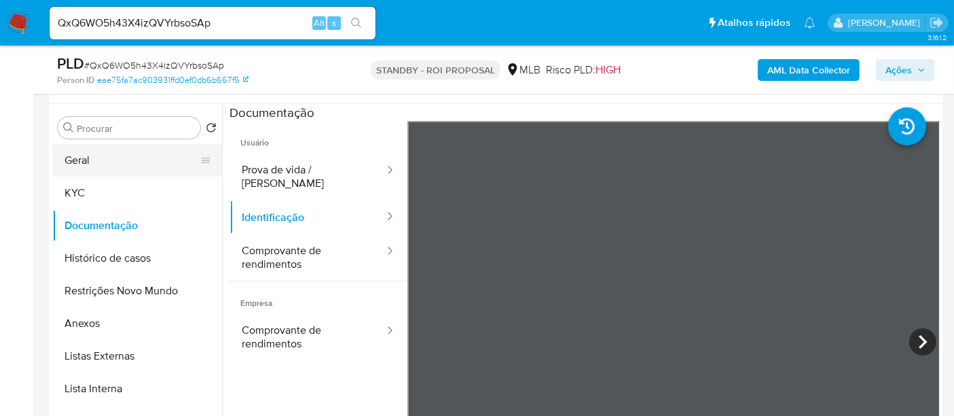
click at [89, 156] on button "Geral" at bounding box center [131, 160] width 159 height 33
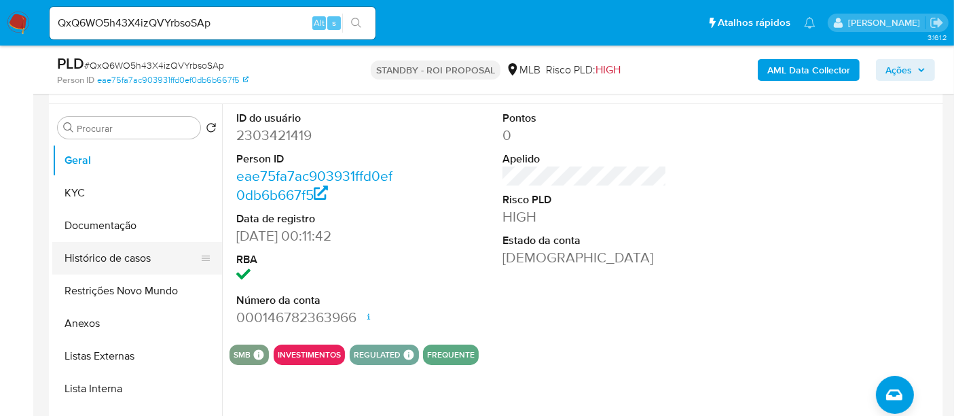
click at [91, 257] on button "Histórico de casos" at bounding box center [131, 258] width 159 height 33
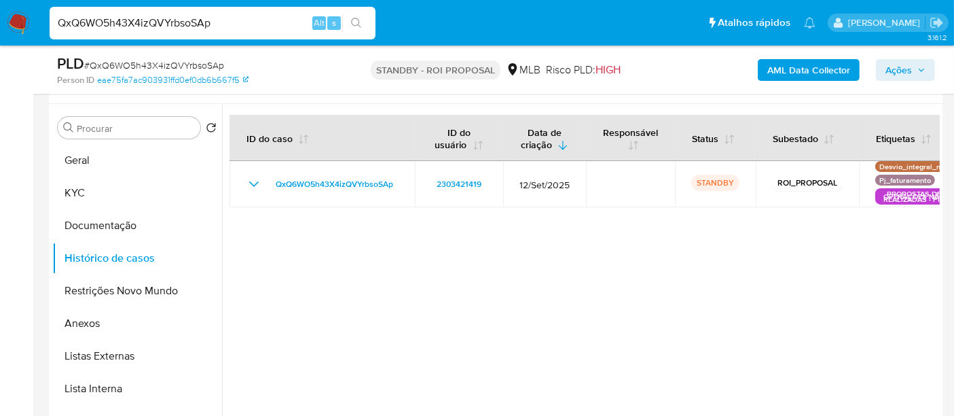
drag, startPoint x: 170, startPoint y: 23, endPoint x: 0, endPoint y: 14, distance: 170.1
click at [0, 14] on nav "Pausado Ver notificaciones QxQ6WO5h43X4izQVYrbsoSAp Alt s Atalhos rápidos Presi…" at bounding box center [477, 23] width 954 height 46
paste input "k24Kba8cyGi4c8SUMULIi76R"
type input "k24Kba8cyGi4c8SUMULIi76R"
click at [356, 20] on icon "search-icon" at bounding box center [356, 23] width 11 height 11
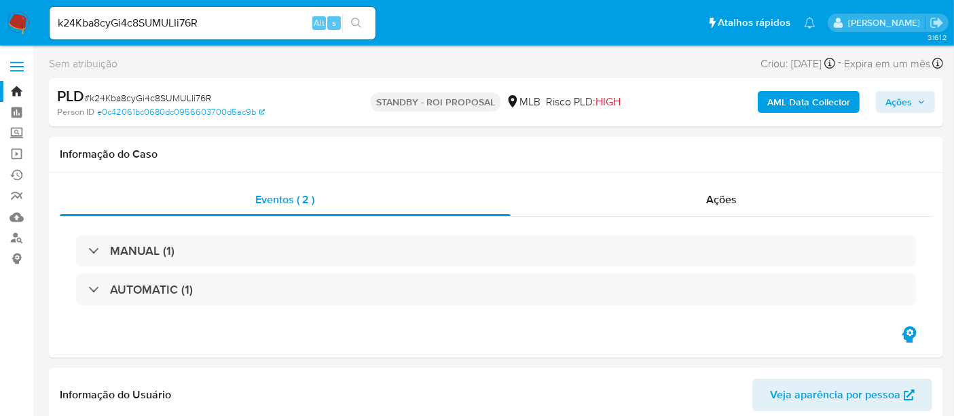
select select "10"
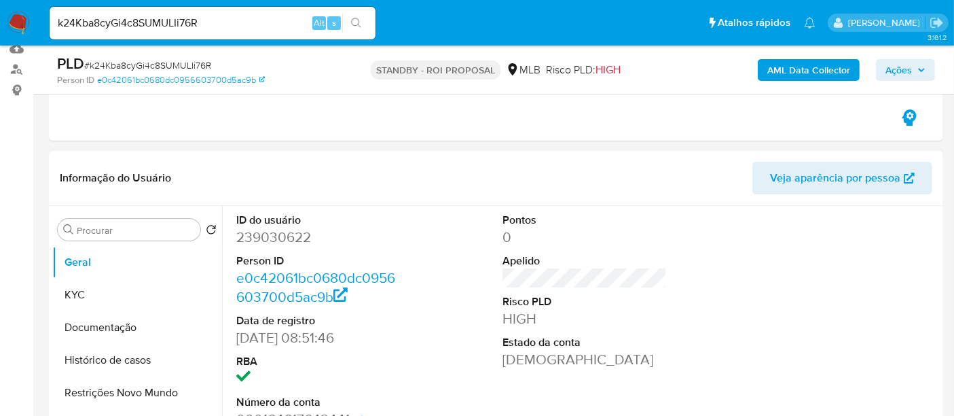
scroll to position [226, 0]
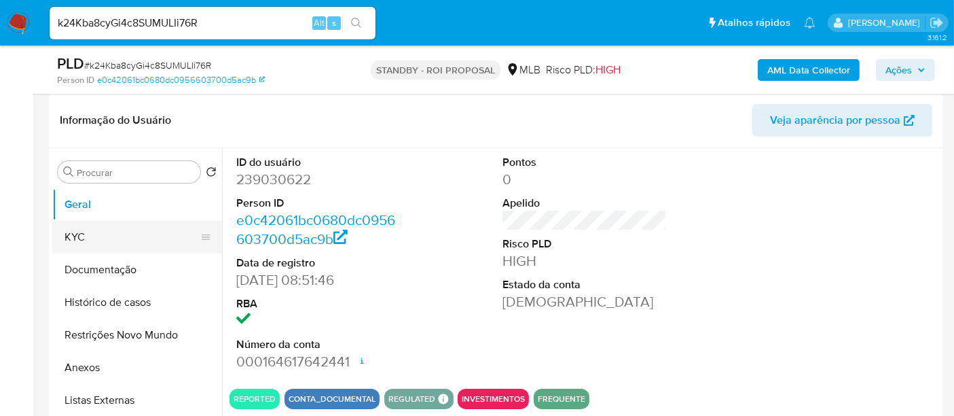
drag, startPoint x: 96, startPoint y: 236, endPoint x: 161, endPoint y: 234, distance: 64.6
click at [96, 236] on button "KYC" at bounding box center [131, 237] width 159 height 33
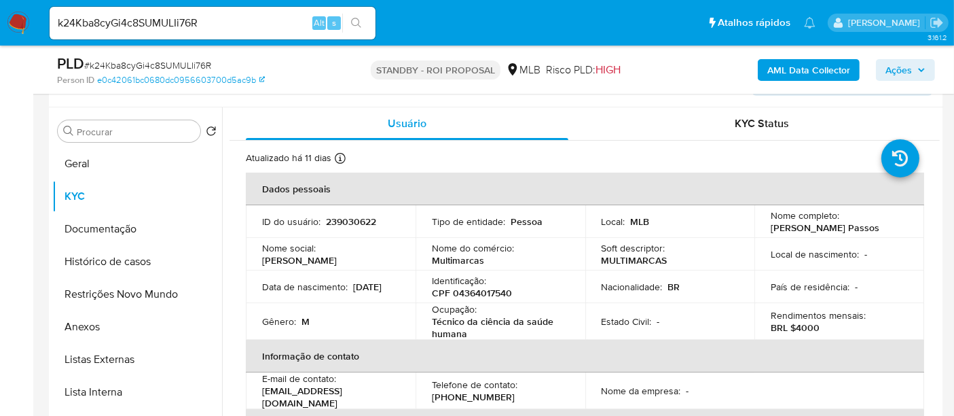
scroll to position [283, 0]
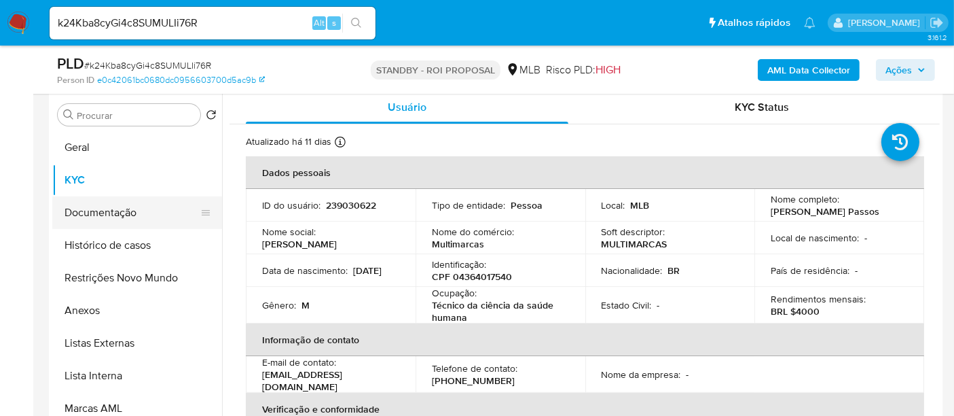
click at [99, 211] on button "Documentação" at bounding box center [131, 212] width 159 height 33
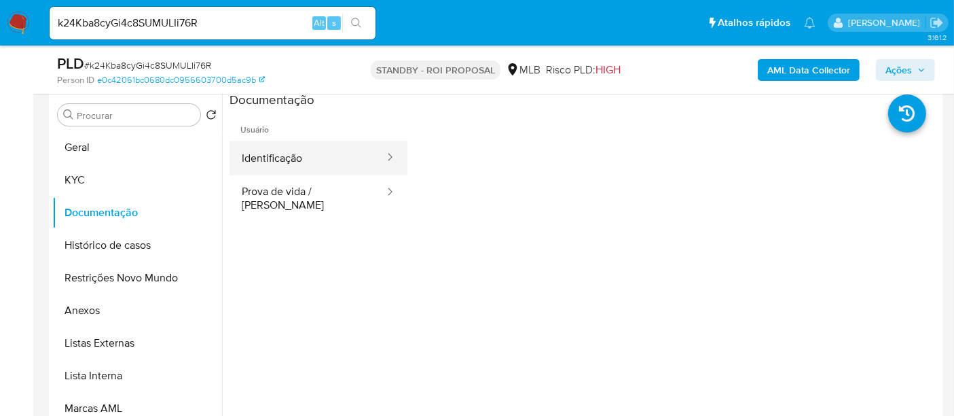
click at [310, 161] on button "Identificação" at bounding box center [308, 158] width 156 height 35
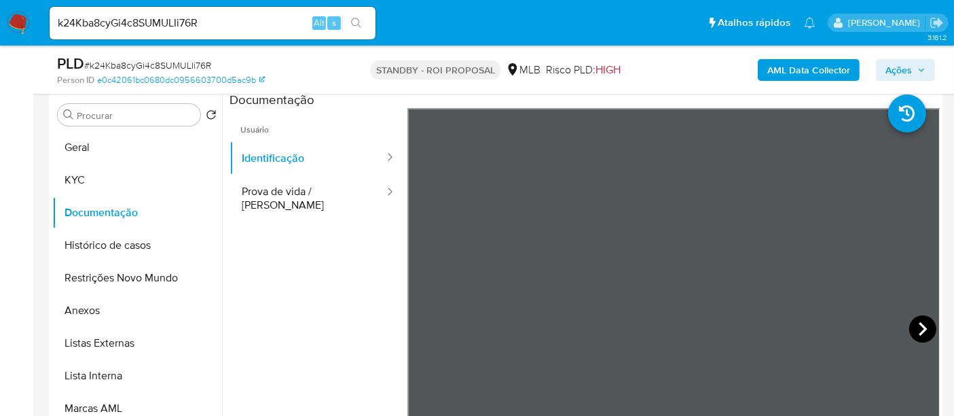
click at [910, 330] on icon at bounding box center [923, 328] width 27 height 27
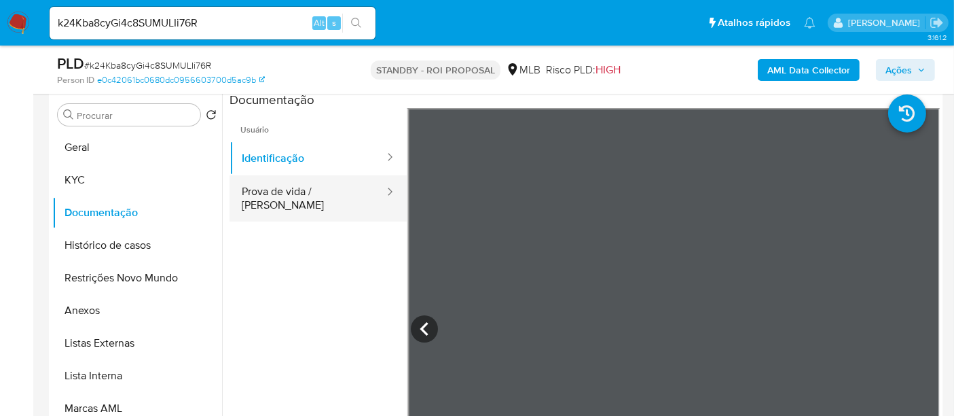
click at [291, 191] on button "Prova de vida / [PERSON_NAME]" at bounding box center [308, 198] width 156 height 46
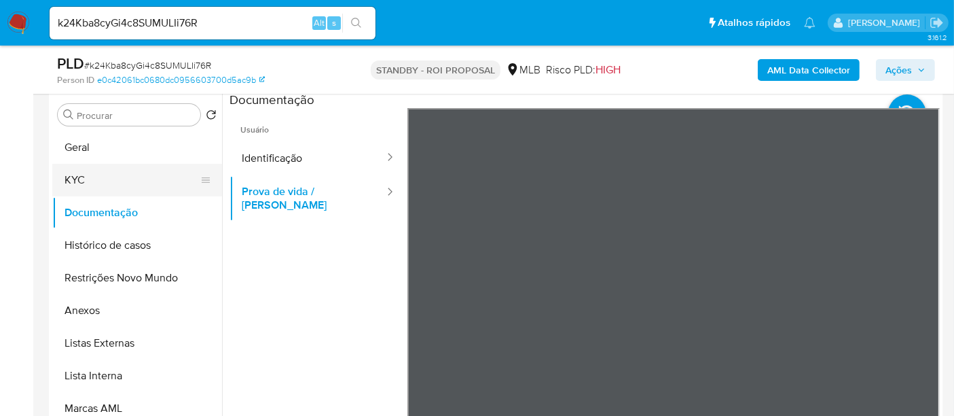
drag, startPoint x: 87, startPoint y: 176, endPoint x: 107, endPoint y: 181, distance: 20.3
click at [87, 176] on button "KYC" at bounding box center [131, 180] width 159 height 33
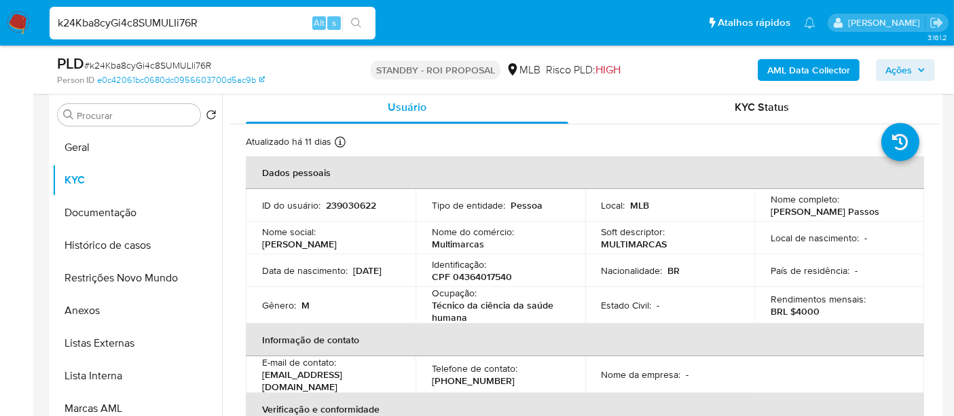
drag, startPoint x: 223, startPoint y: 18, endPoint x: 0, endPoint y: 46, distance: 224.5
paste input "eTYCIztHrFbWvwe7l5jkFtjY"
type input "eTYCIztHrFbWvwe7l5jkFtjY"
click at [355, 18] on icon "search-icon" at bounding box center [356, 23] width 11 height 11
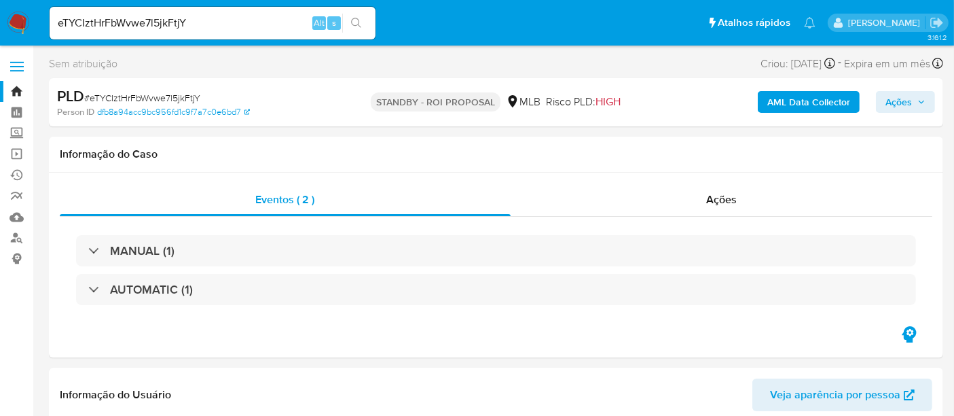
select select "10"
click at [12, 20] on img at bounding box center [18, 23] width 23 height 23
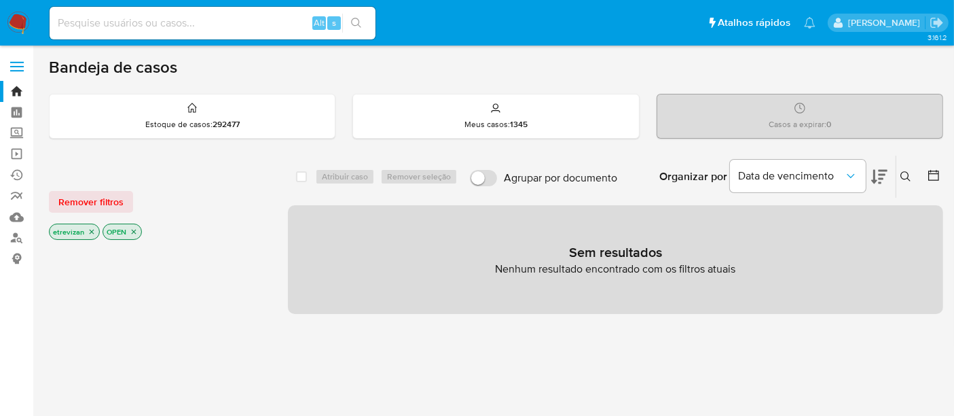
click at [183, 39] on div "Alt s" at bounding box center [213, 23] width 326 height 33
click at [173, 17] on input at bounding box center [213, 23] width 326 height 18
click at [160, 24] on input at bounding box center [213, 23] width 326 height 18
paste input "eTYCIztHrFbWvwe7l5jkFtjY"
type input "eTYCIztHrFbWvwe7l5jkFtjY"
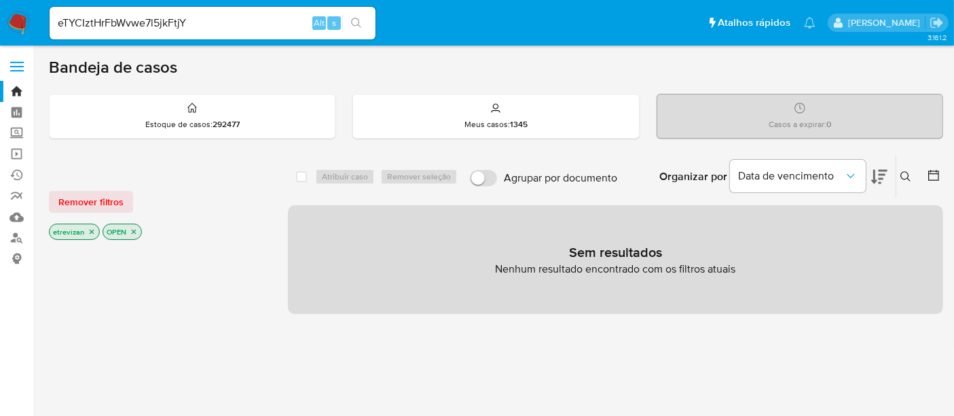
click at [357, 20] on icon "search-icon" at bounding box center [356, 23] width 11 height 11
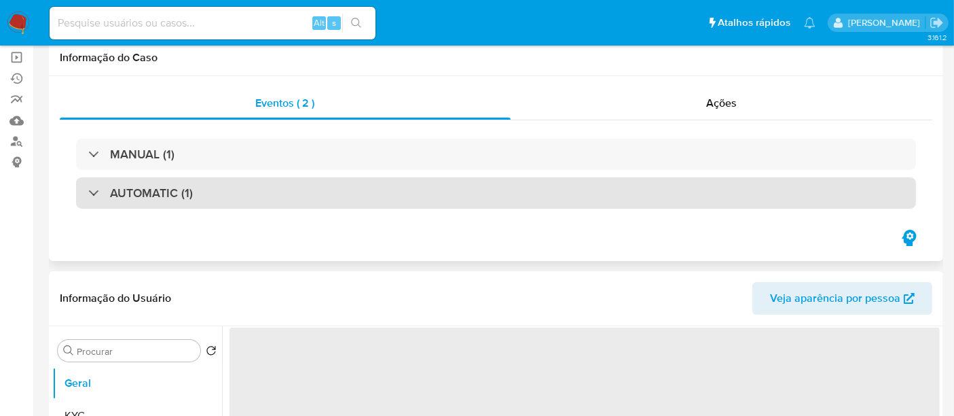
select select "10"
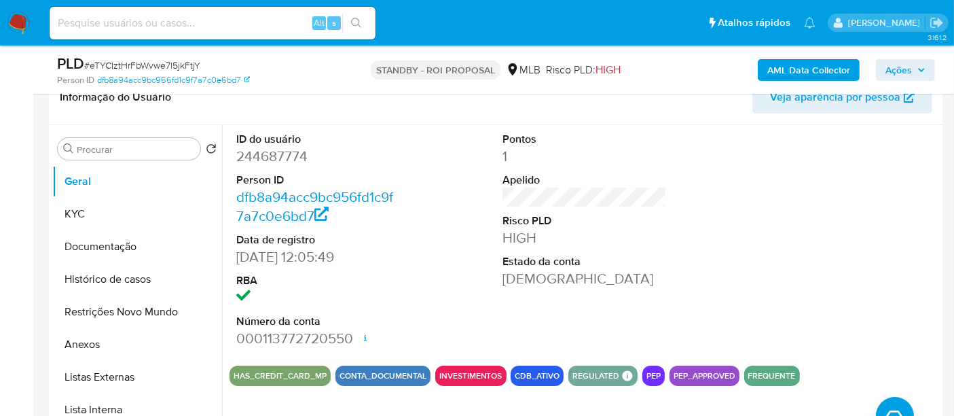
scroll to position [226, 0]
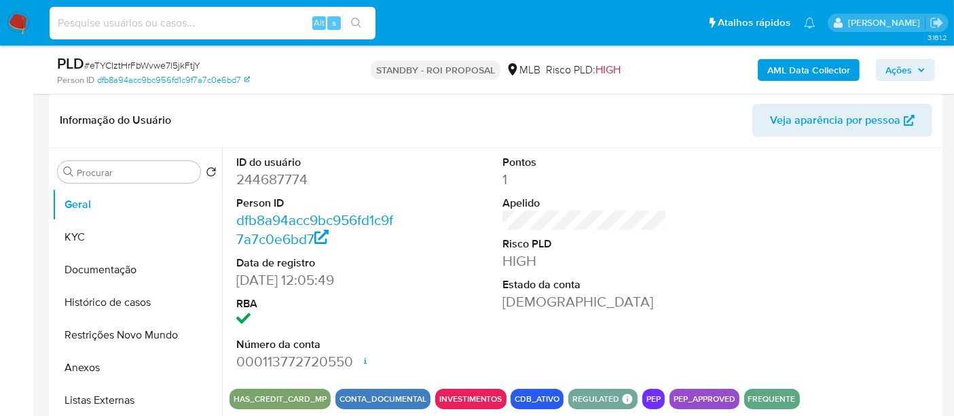
click at [160, 23] on input at bounding box center [213, 23] width 326 height 18
paste input "eTYCIztHrFbWvwe7l5jkFtjY"
click at [357, 20] on icon "search-icon" at bounding box center [356, 23] width 11 height 11
click at [76, 236] on button "KYC" at bounding box center [131, 237] width 159 height 33
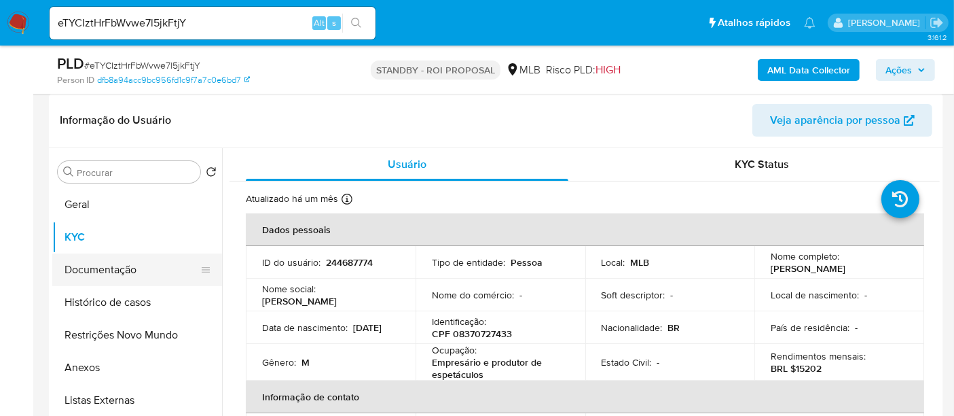
drag, startPoint x: 88, startPoint y: 276, endPoint x: 134, endPoint y: 274, distance: 45.5
click at [92, 275] on button "Documentação" at bounding box center [131, 269] width 159 height 33
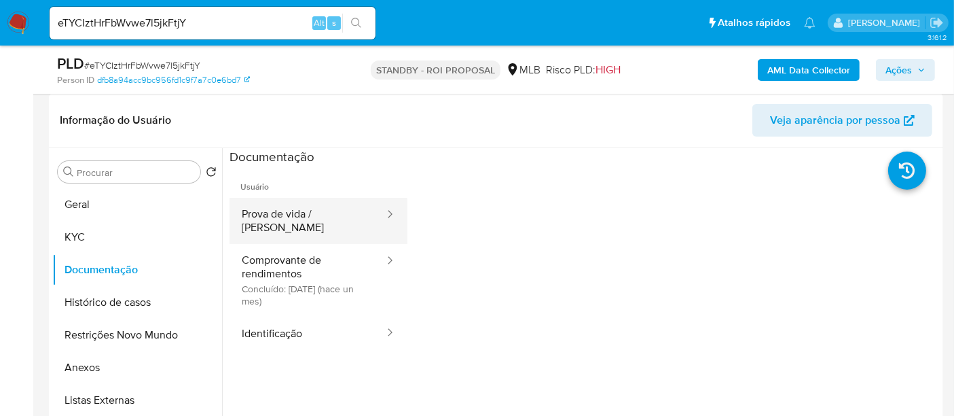
drag, startPoint x: 308, startPoint y: 212, endPoint x: 319, endPoint y: 214, distance: 11.1
click at [308, 212] on button "Prova de vida / [PERSON_NAME]" at bounding box center [308, 221] width 156 height 46
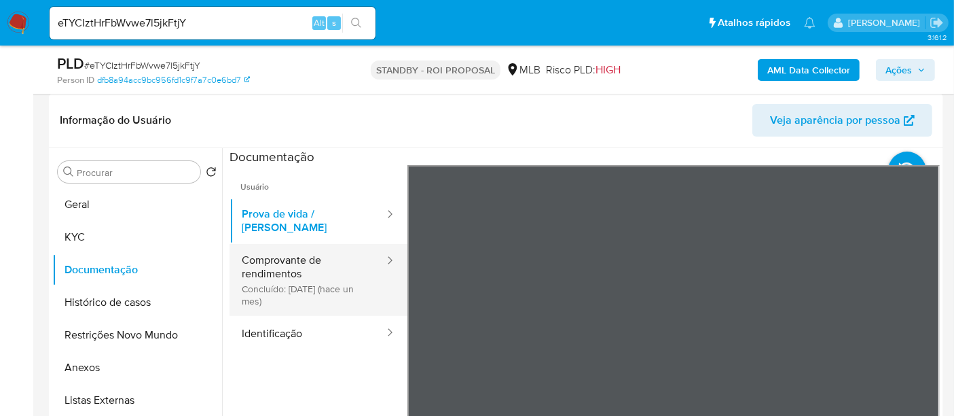
drag, startPoint x: 296, startPoint y: 252, endPoint x: 401, endPoint y: 257, distance: 105.4
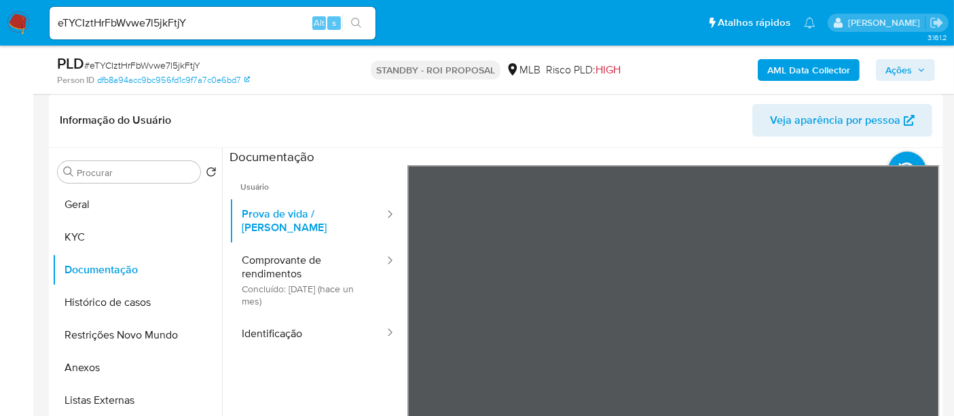
click at [296, 251] on button "Comprovante de rendimentos Concluído: 22/08/2025 (hace un mes)" at bounding box center [308, 280] width 156 height 72
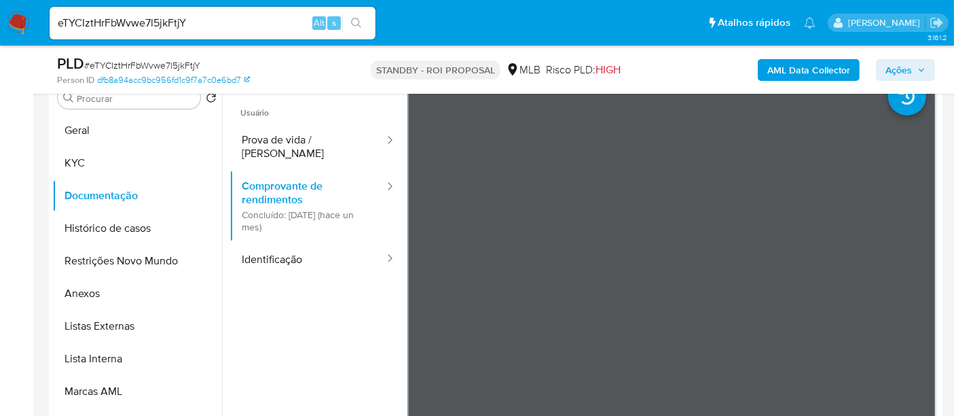
scroll to position [277, 0]
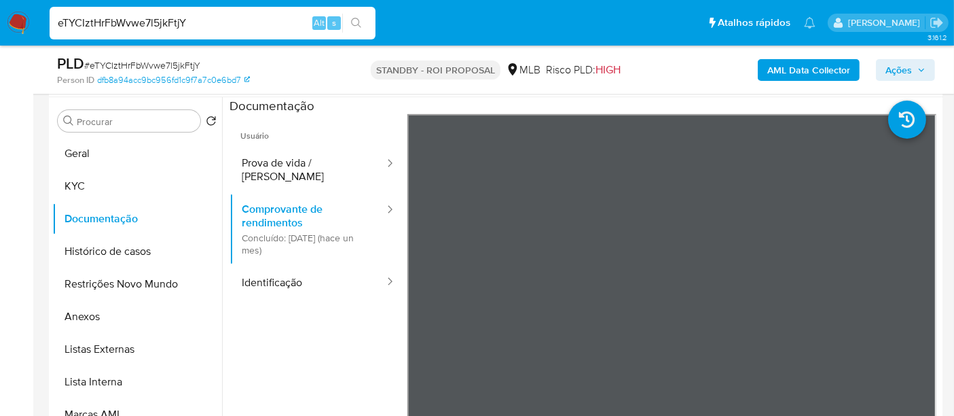
drag, startPoint x: 206, startPoint y: 14, endPoint x: 0, endPoint y: 71, distance: 213.6
paste input "O6bklxP8IoRtTOP7Mvhfp83S"
type input "O6bklxP8IoRtTOP7Mvhfp83S"
click at [355, 24] on icon "search-icon" at bounding box center [356, 23] width 11 height 11
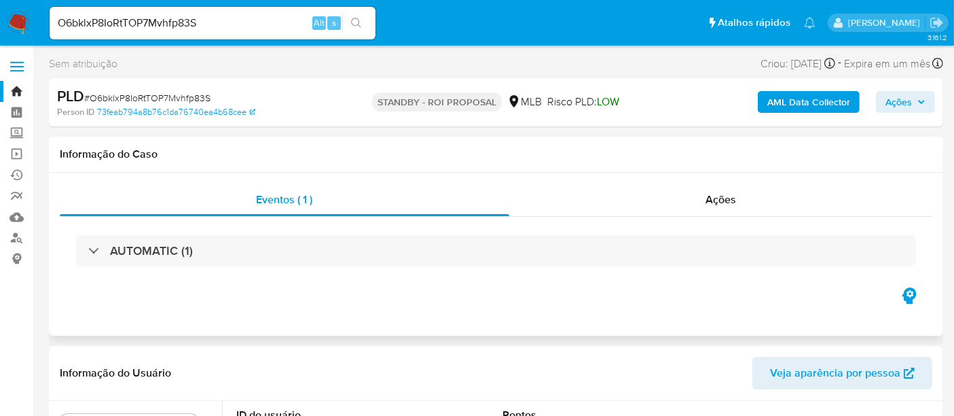
select select "10"
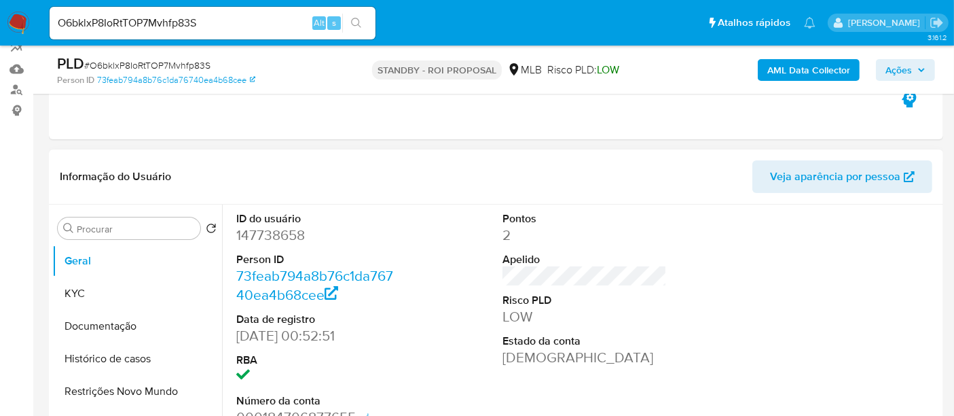
scroll to position [226, 0]
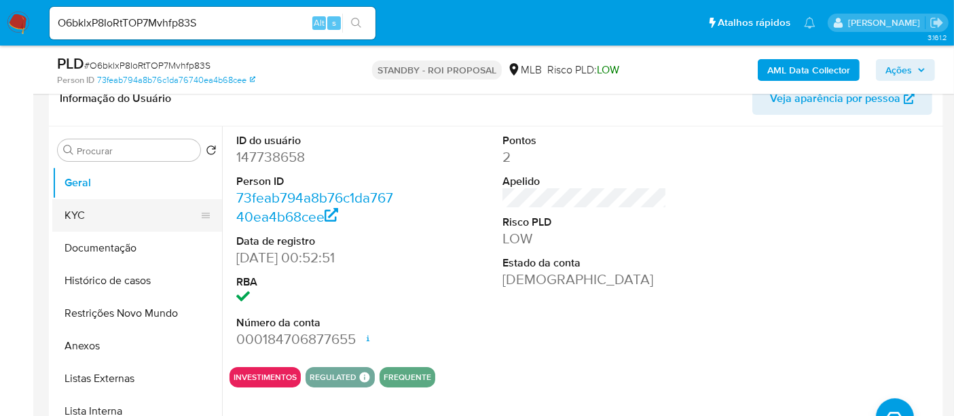
click at [80, 210] on button "KYC" at bounding box center [131, 215] width 159 height 33
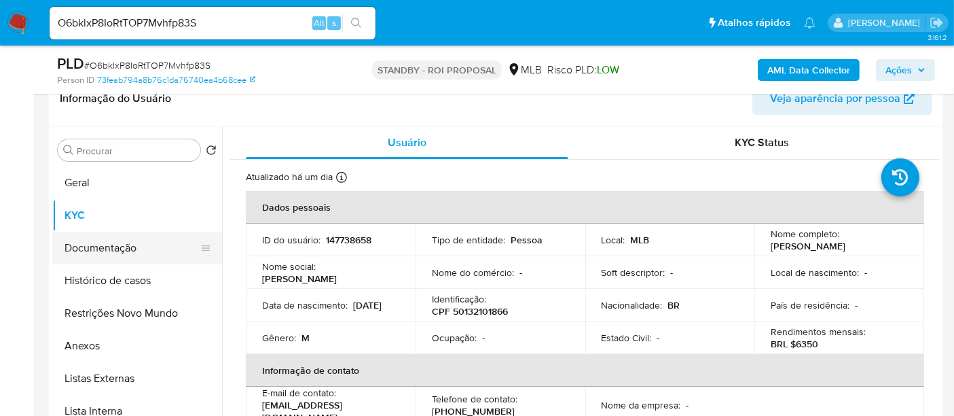
click at [115, 245] on button "Documentação" at bounding box center [131, 248] width 159 height 33
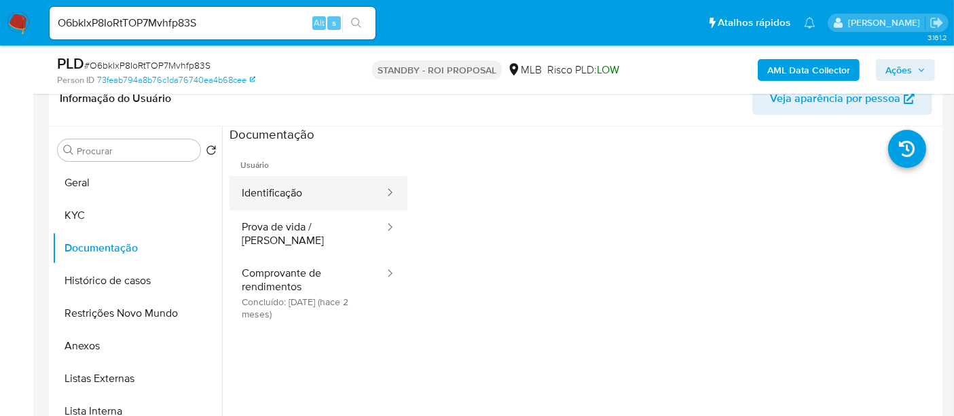
click at [299, 192] on button "Identificação" at bounding box center [308, 193] width 156 height 35
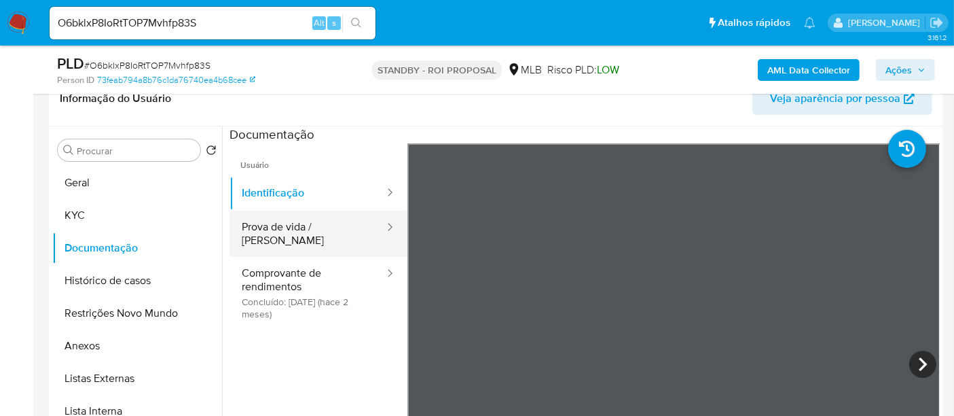
click at [277, 232] on button "Prova de vida / [PERSON_NAME]" at bounding box center [308, 234] width 156 height 46
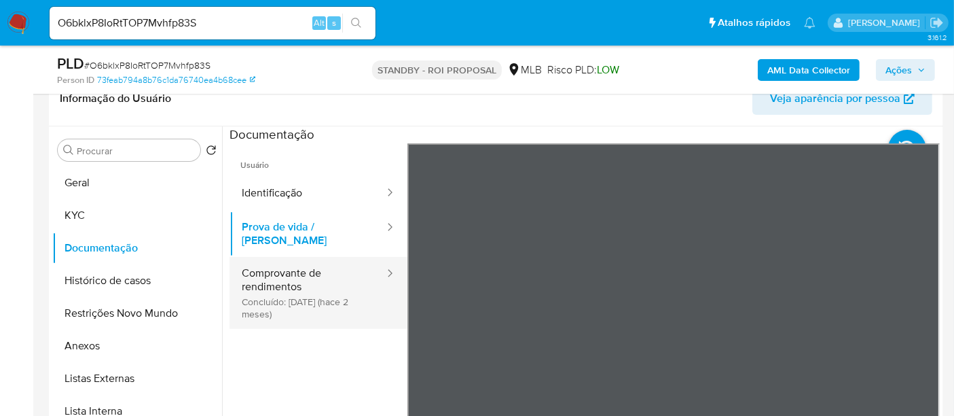
drag, startPoint x: 293, startPoint y: 275, endPoint x: 327, endPoint y: 274, distance: 34.7
click at [293, 274] on button "Comprovante de rendimentos Concluído: 01/08/2025 (hace 2 meses)" at bounding box center [308, 293] width 156 height 72
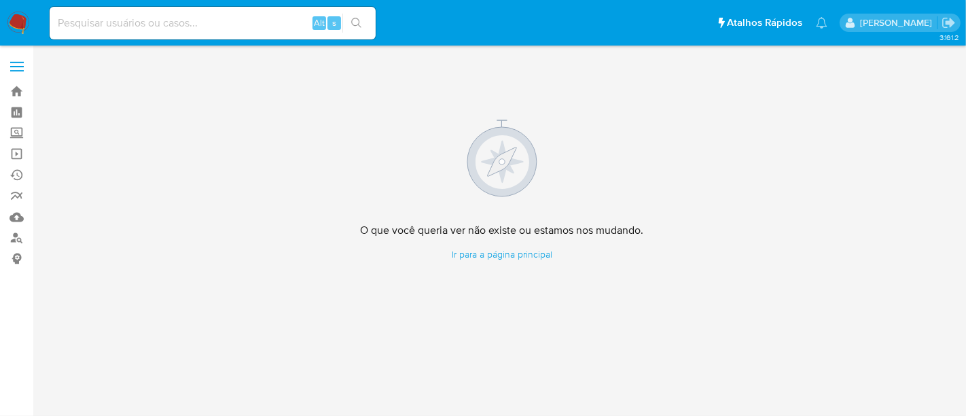
click at [189, 26] on input at bounding box center [213, 23] width 326 height 18
paste input "0SYkH9z1SGK2l2WvvCPJp2pa"
type input "0SYkH9z1SGK2l2WvvCPJp2pa"
click at [353, 18] on icon "ícone de pesquisa" at bounding box center [356, 23] width 11 height 11
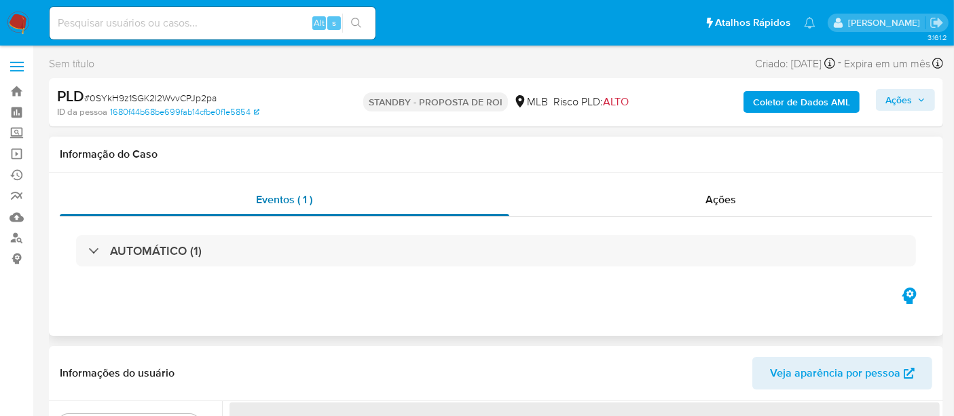
select select "10"
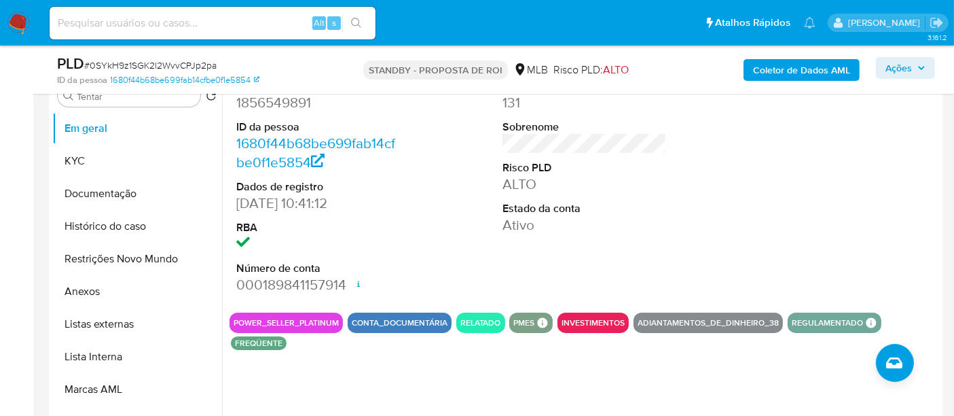
scroll to position [302, 0]
